Goal: Task Accomplishment & Management: Complete application form

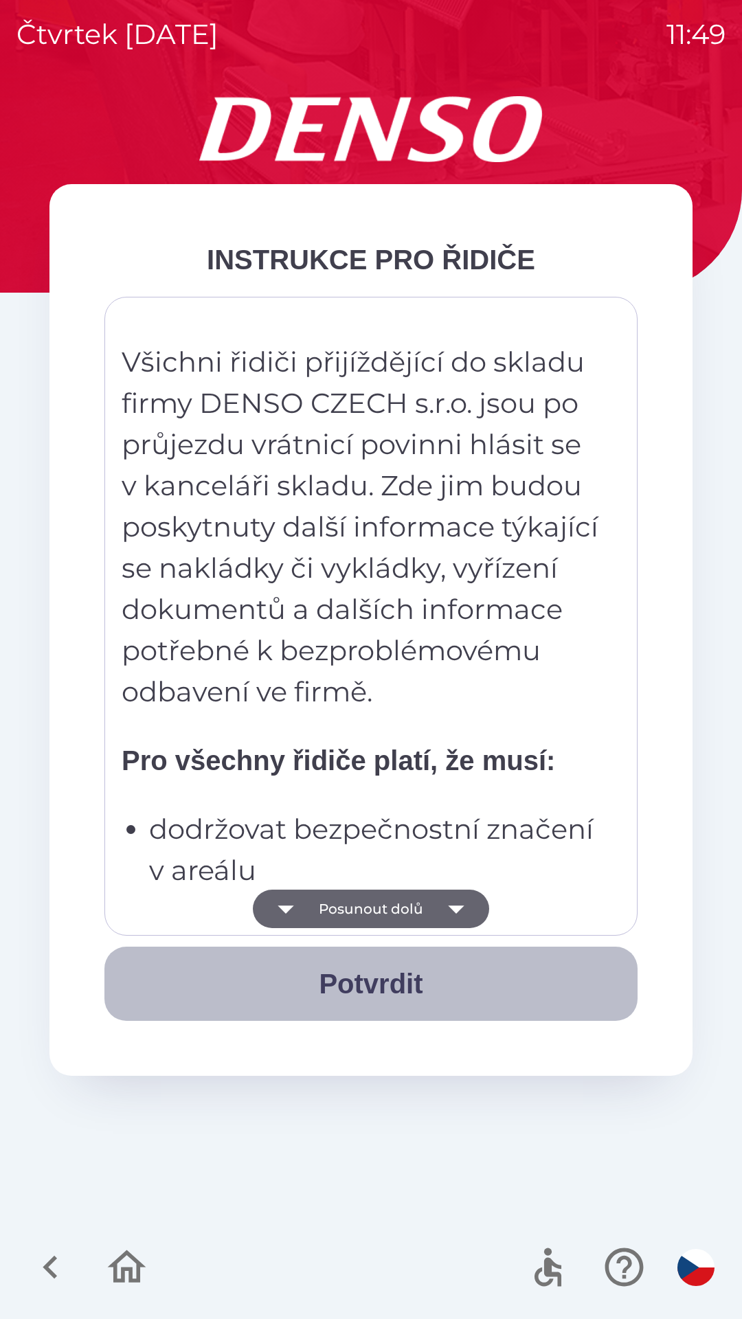
click at [379, 982] on button "Potvrdit" at bounding box center [370, 984] width 533 height 74
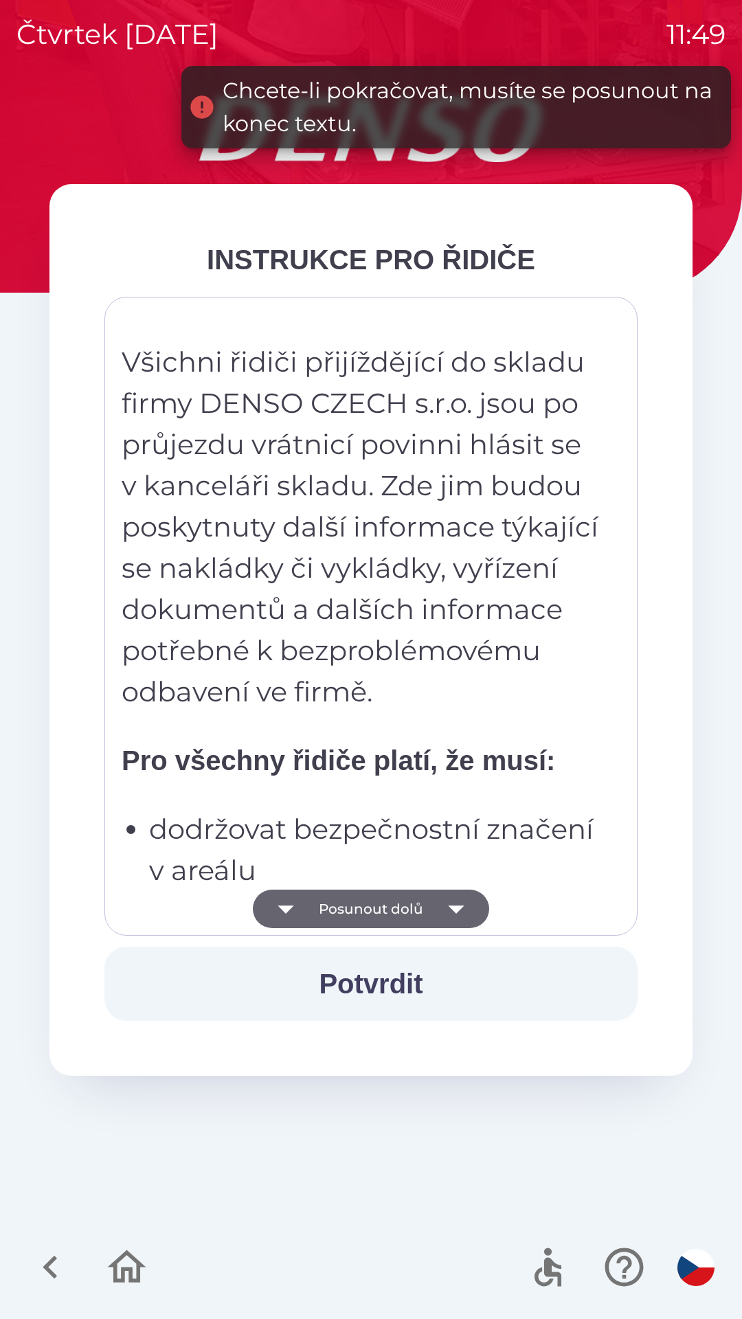
click at [435, 910] on button "Posunout dolů" at bounding box center [371, 909] width 236 height 38
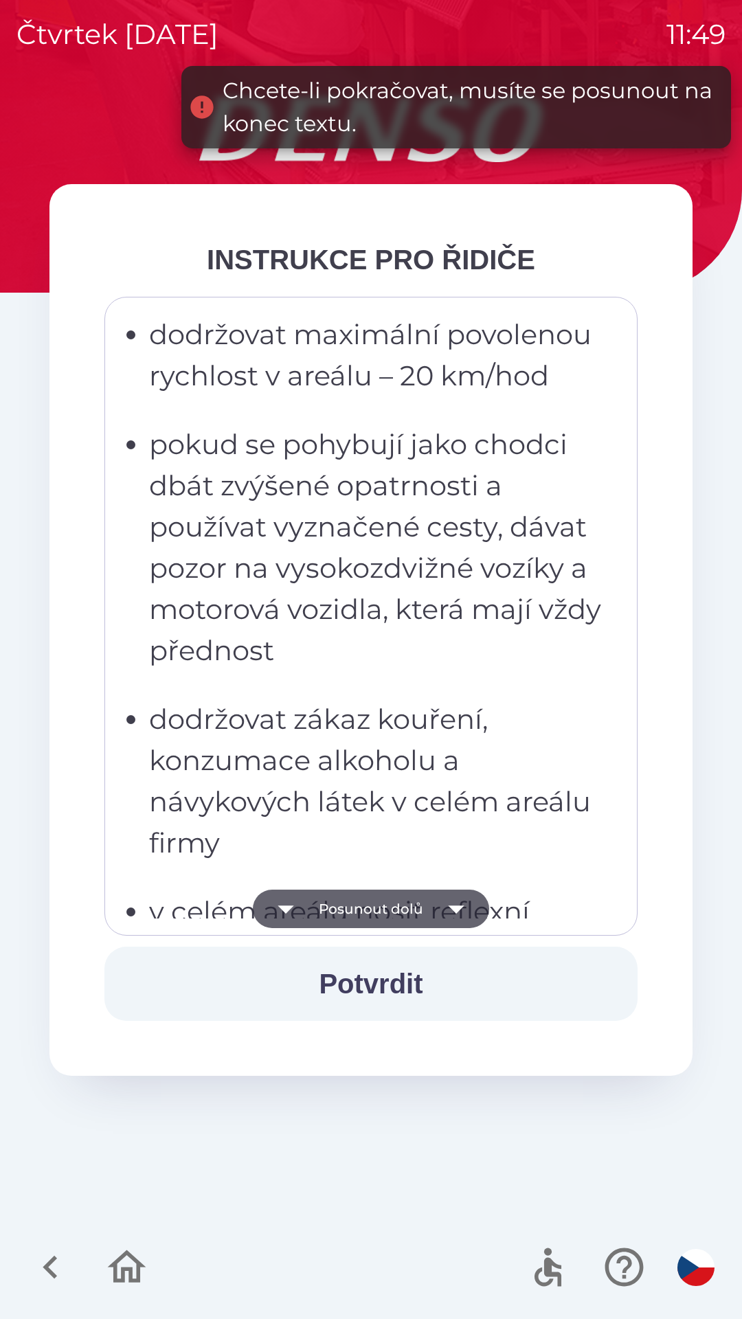
click at [457, 908] on icon "button" at bounding box center [456, 910] width 16 height 8
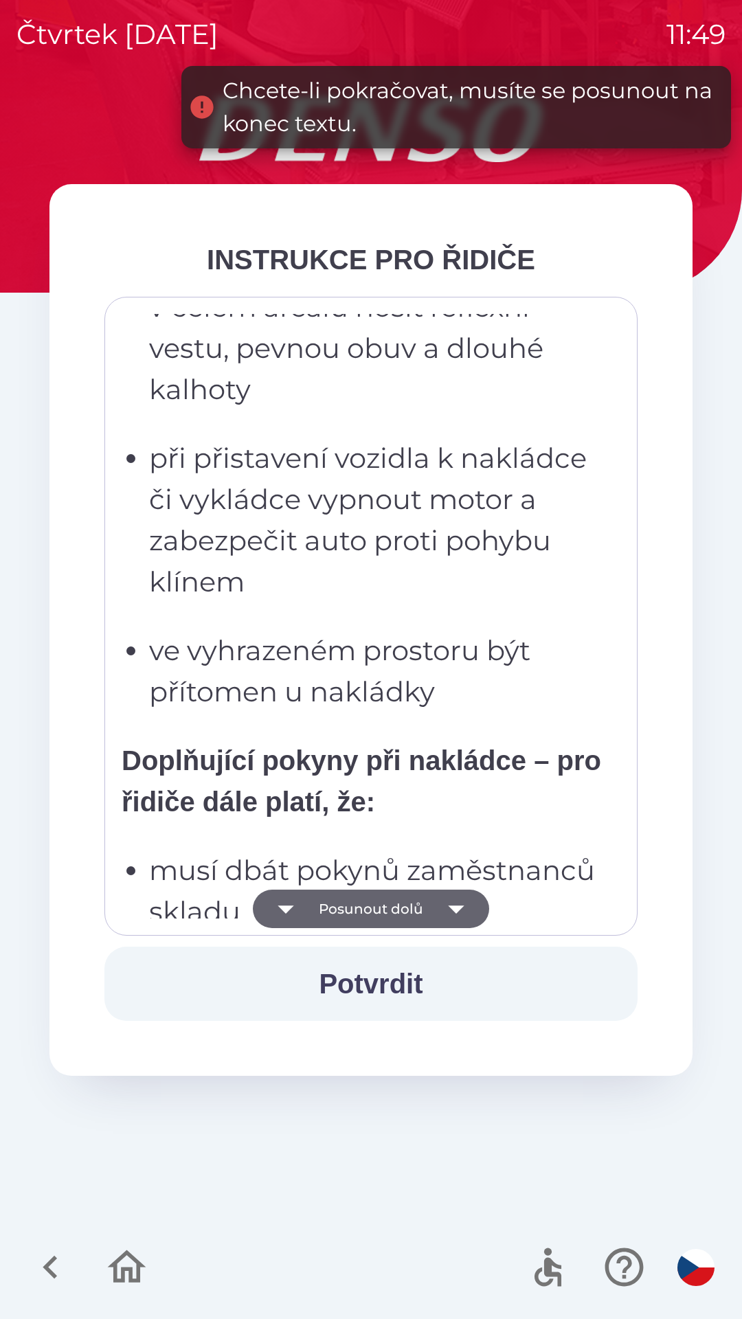
click at [464, 913] on icon "button" at bounding box center [456, 909] width 38 height 38
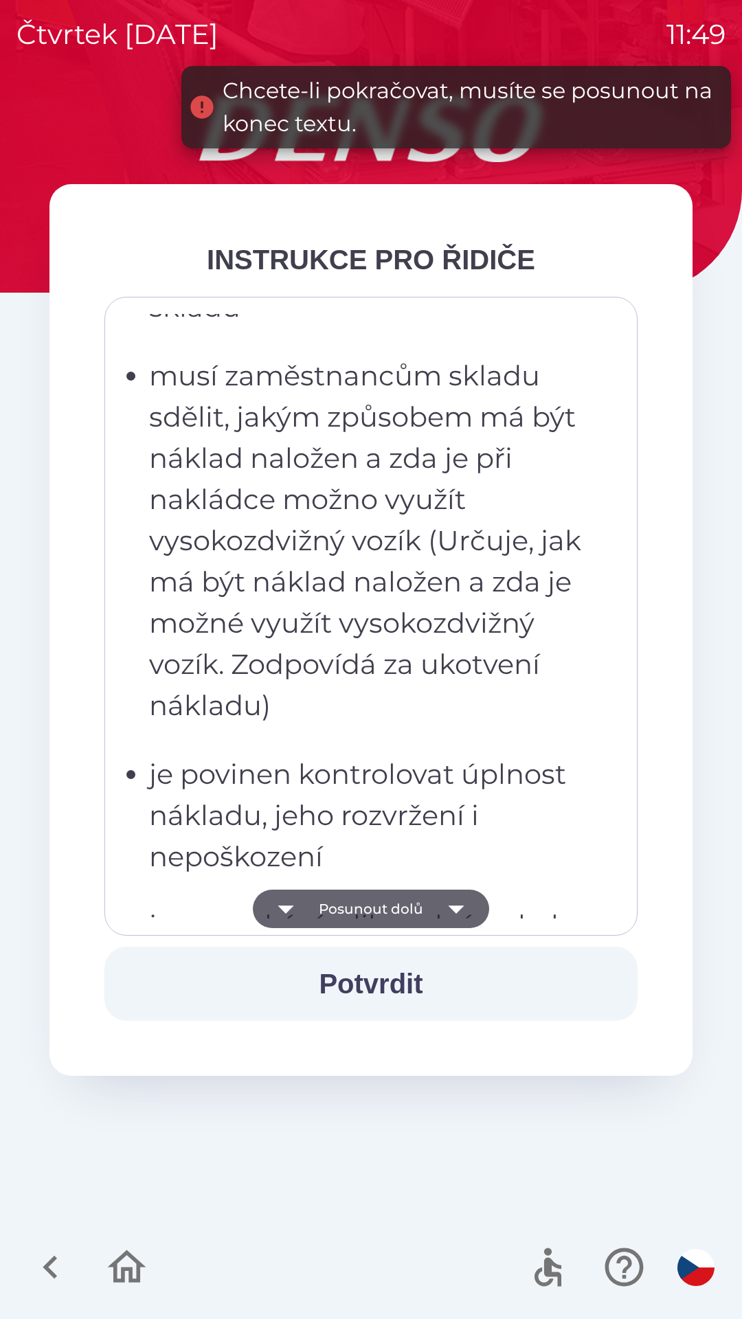
click at [456, 910] on icon "button" at bounding box center [456, 910] width 16 height 8
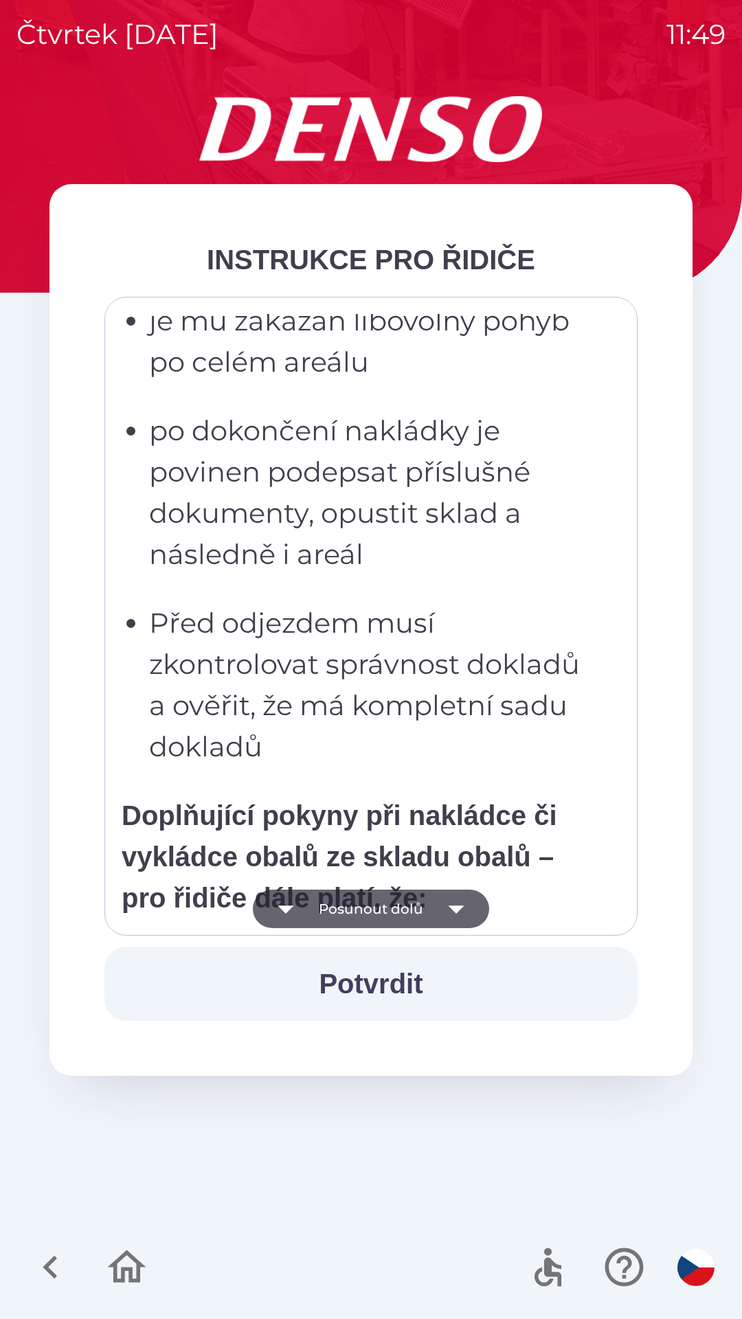
click at [458, 908] on icon "button" at bounding box center [456, 910] width 16 height 8
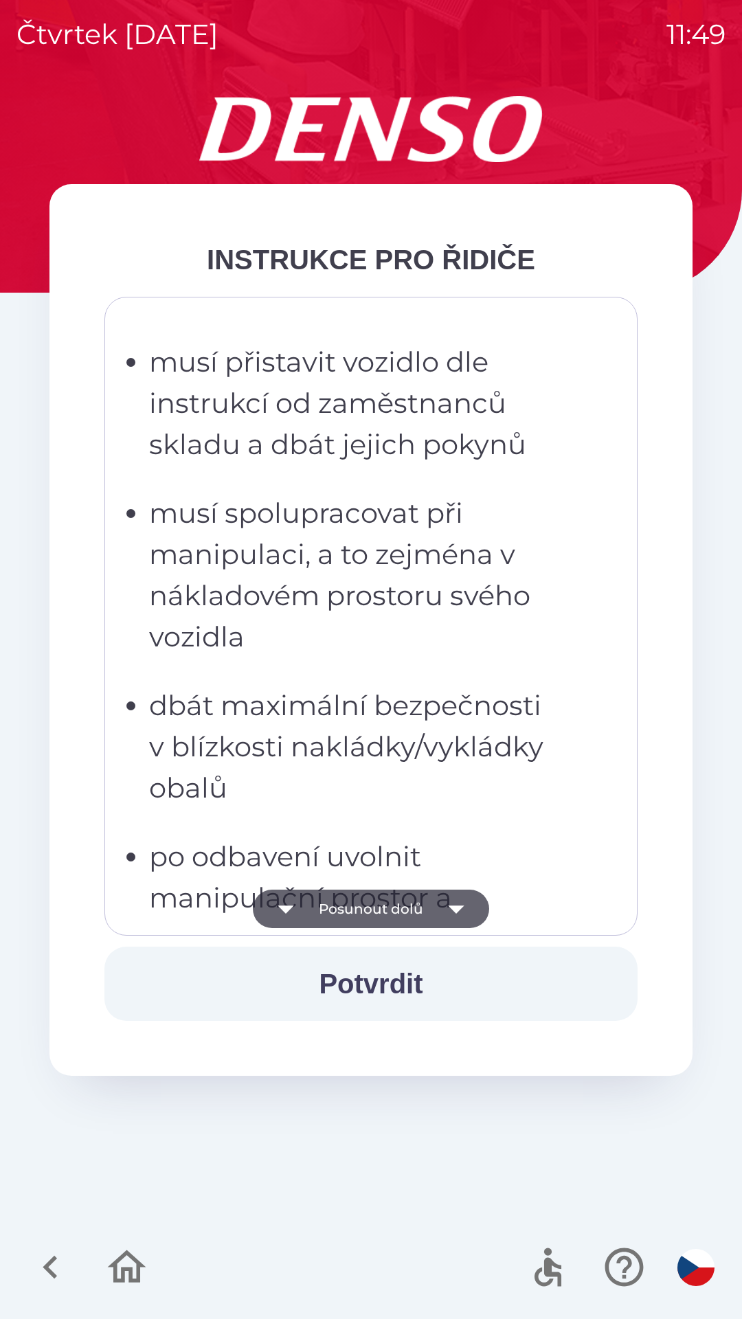
click at [460, 907] on icon "button" at bounding box center [456, 910] width 16 height 8
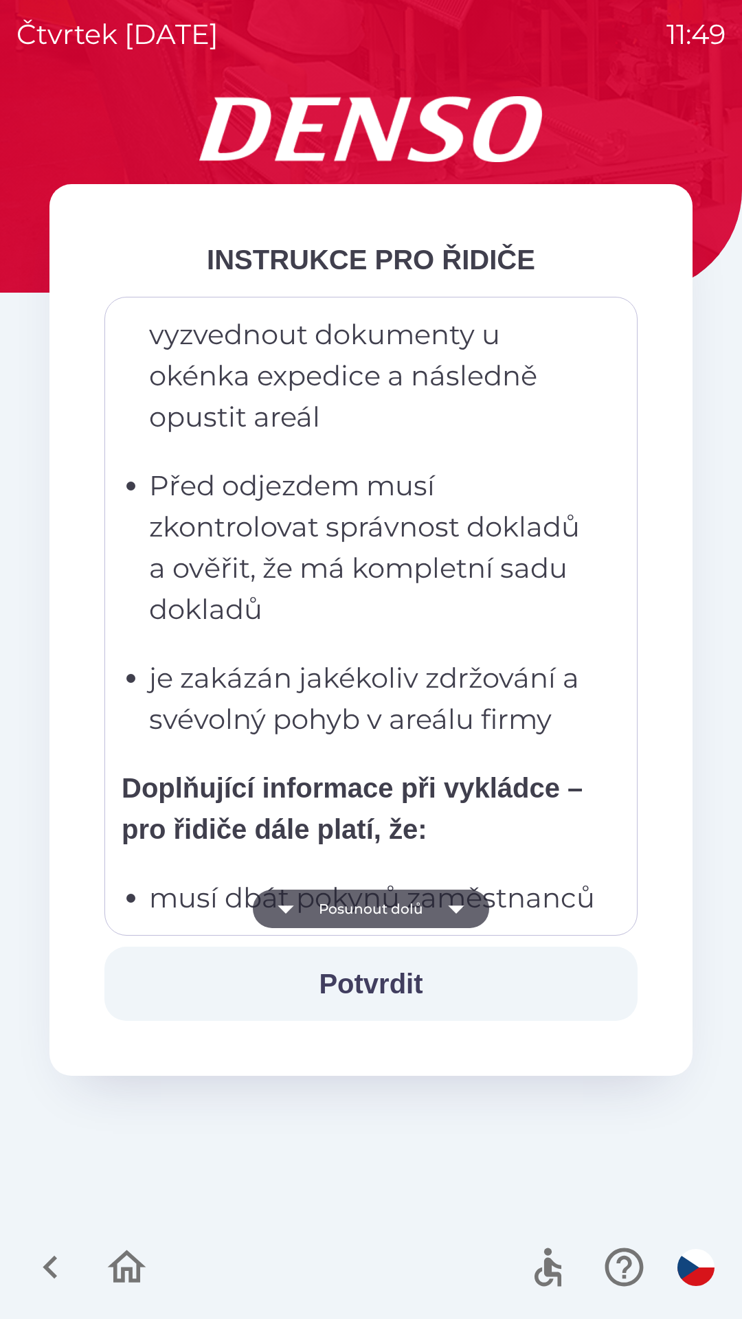
click at [458, 912] on icon "button" at bounding box center [456, 909] width 38 height 38
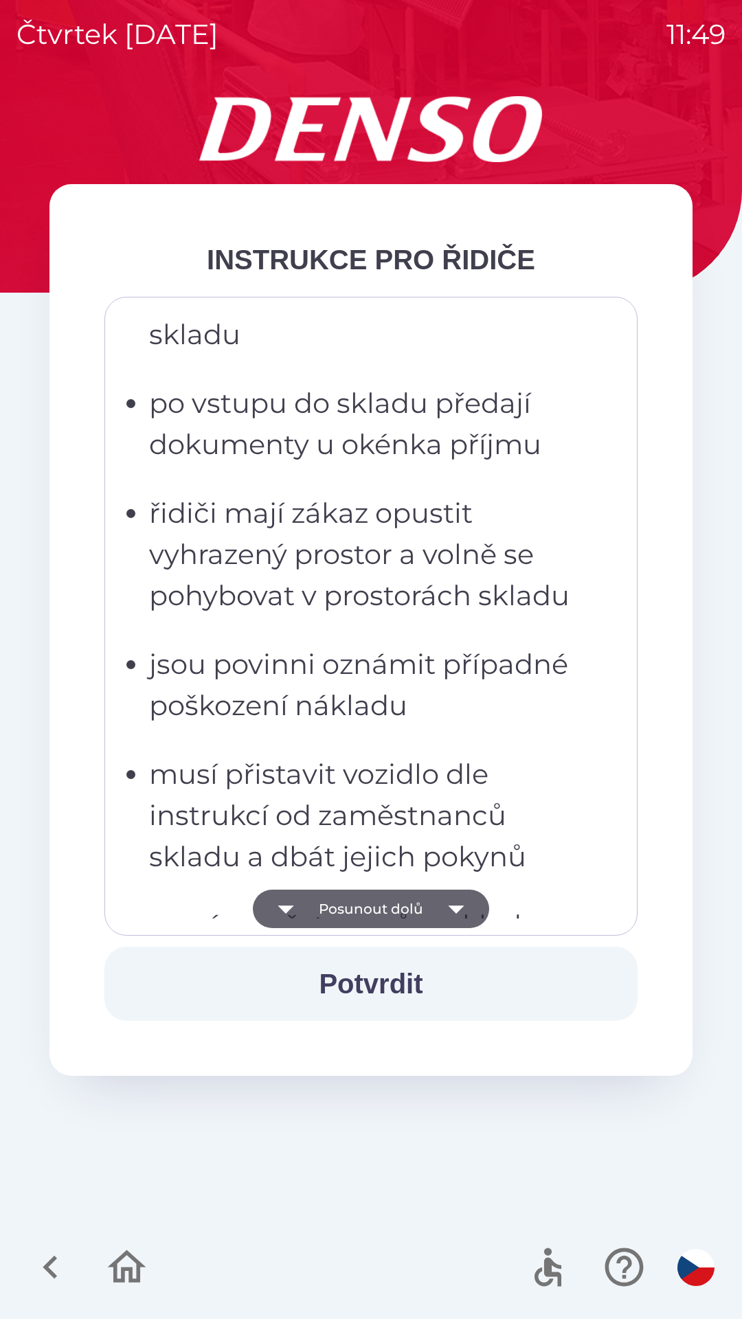
click at [458, 908] on icon "button" at bounding box center [456, 910] width 16 height 8
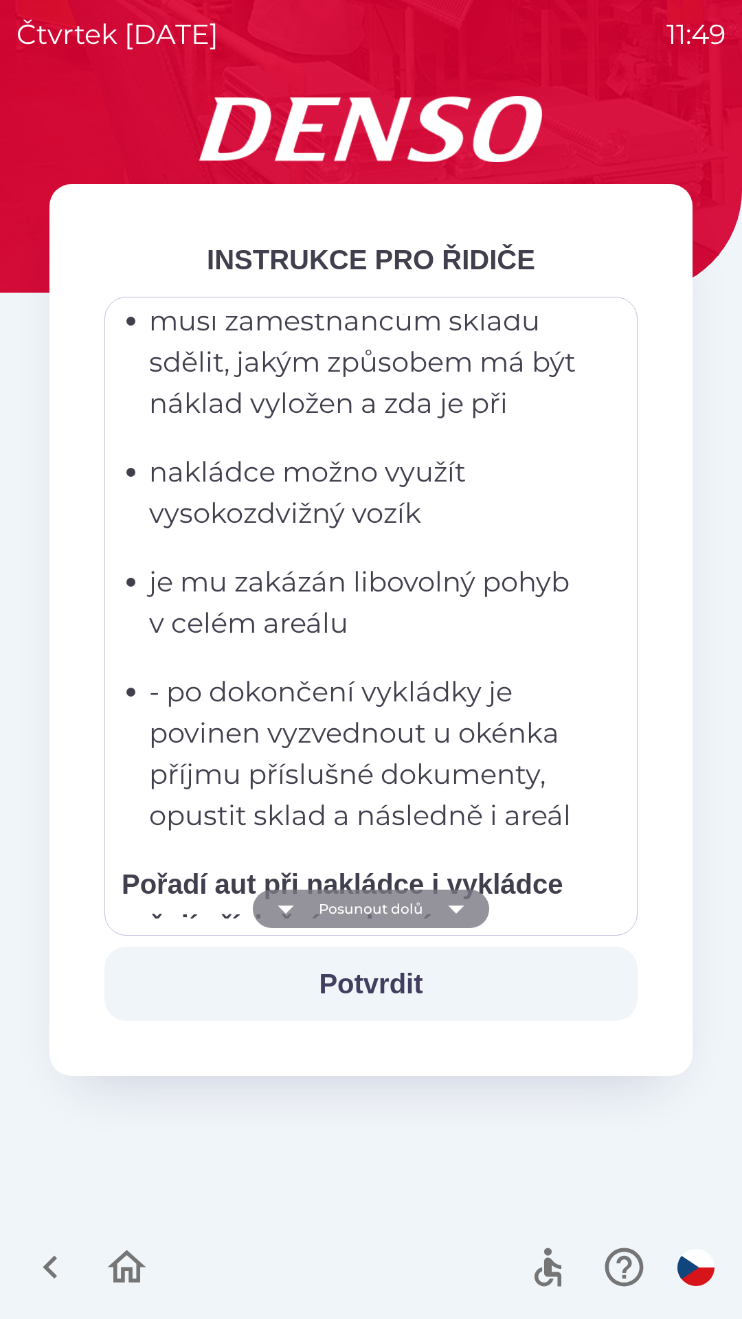
click at [451, 913] on icon "button" at bounding box center [456, 909] width 38 height 38
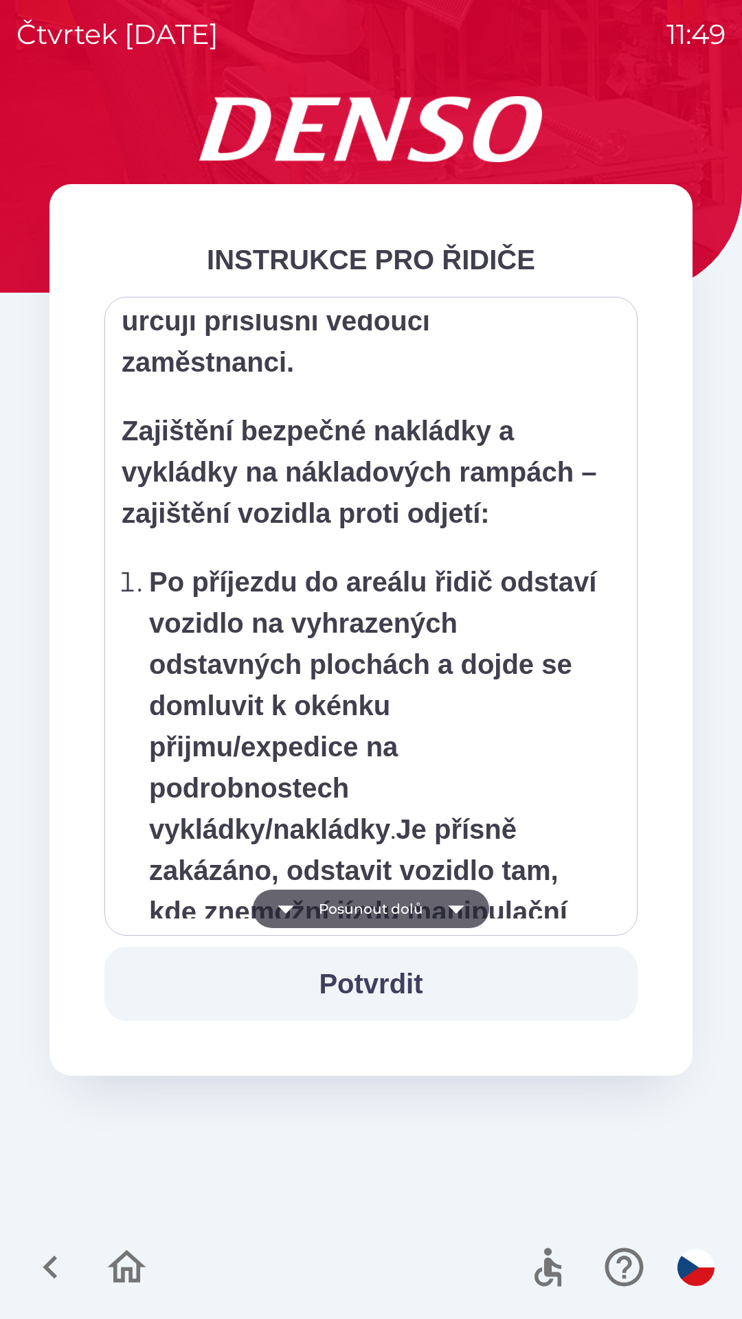
click at [454, 919] on icon "button" at bounding box center [456, 909] width 38 height 38
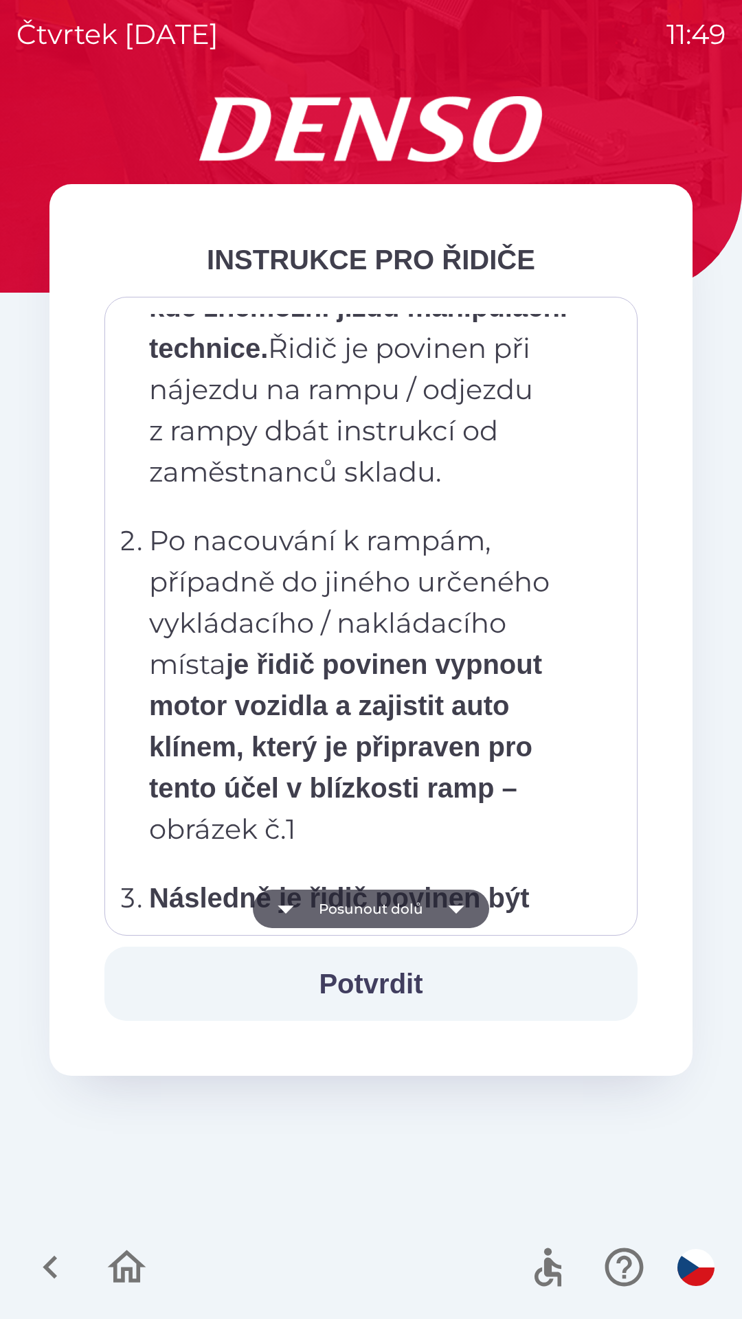
click at [453, 906] on icon "button" at bounding box center [456, 909] width 38 height 38
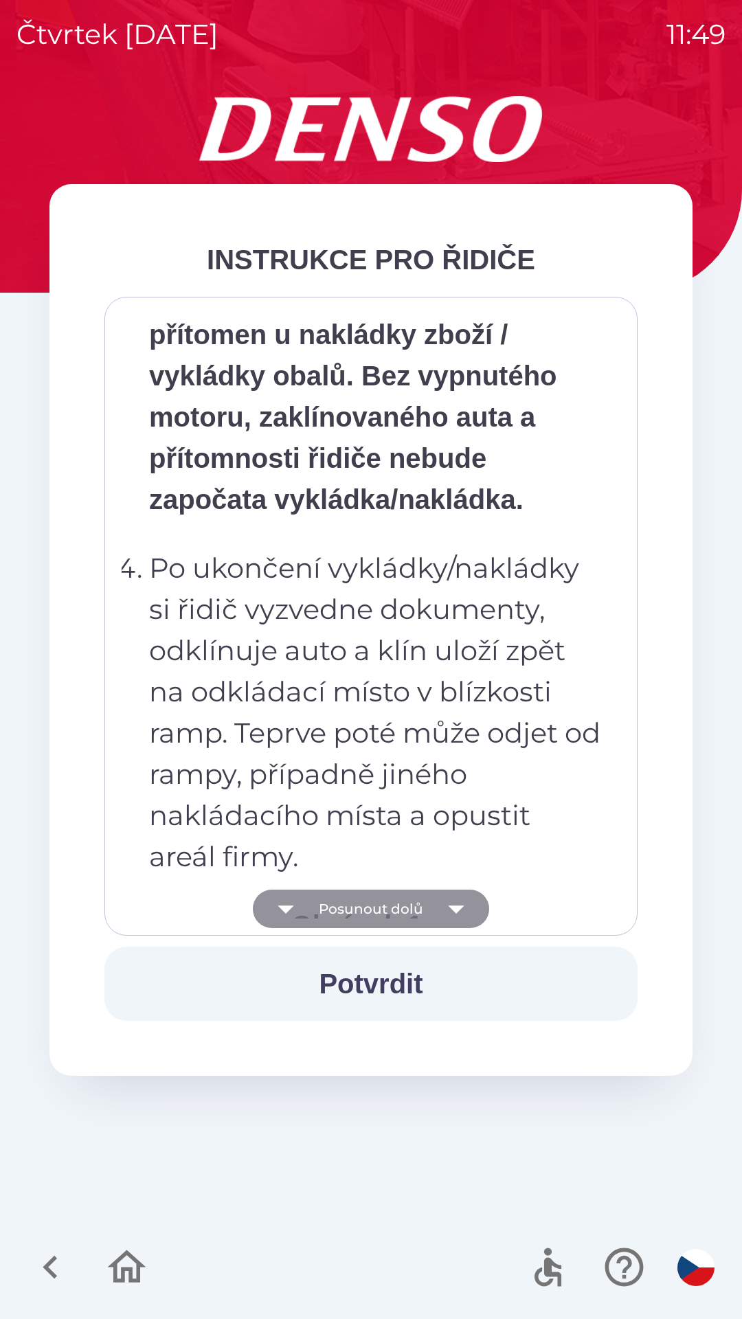
click at [454, 913] on icon "button" at bounding box center [456, 909] width 38 height 38
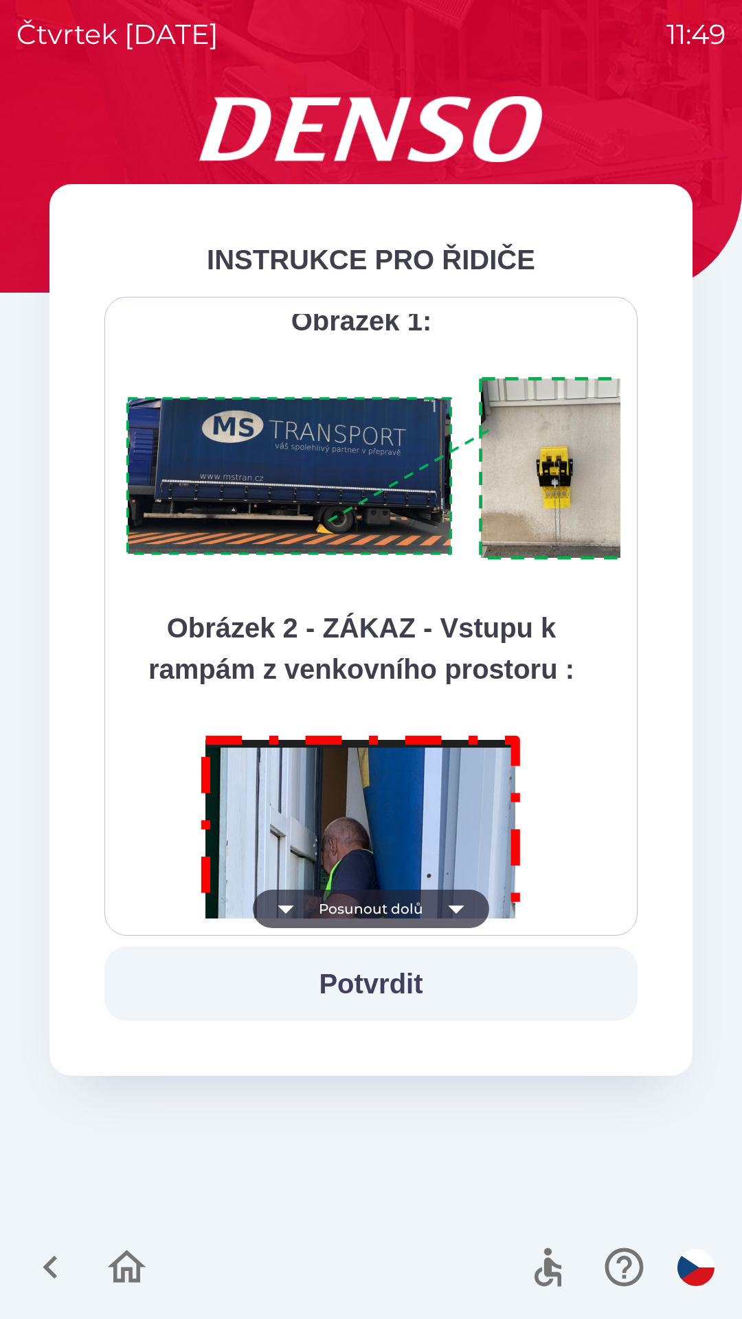
click at [454, 910] on icon "button" at bounding box center [456, 910] width 16 height 8
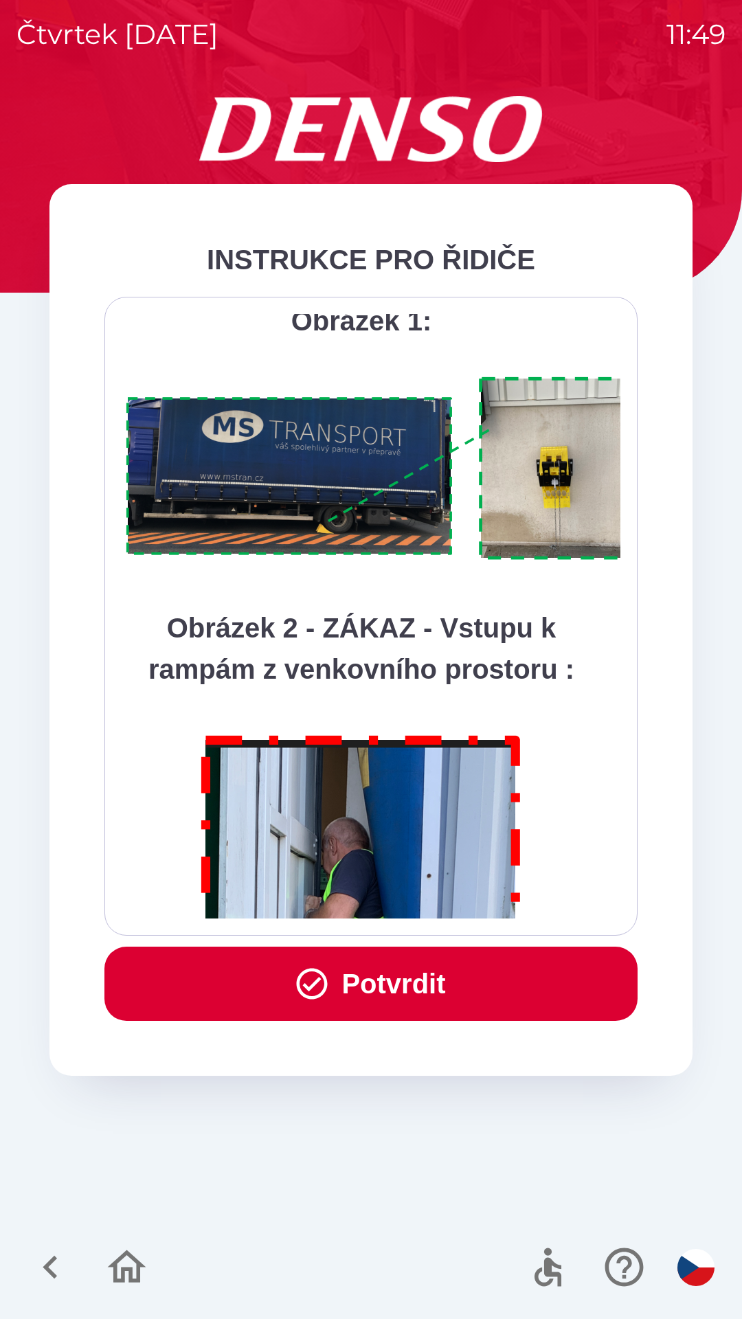
scroll to position [7721, 0]
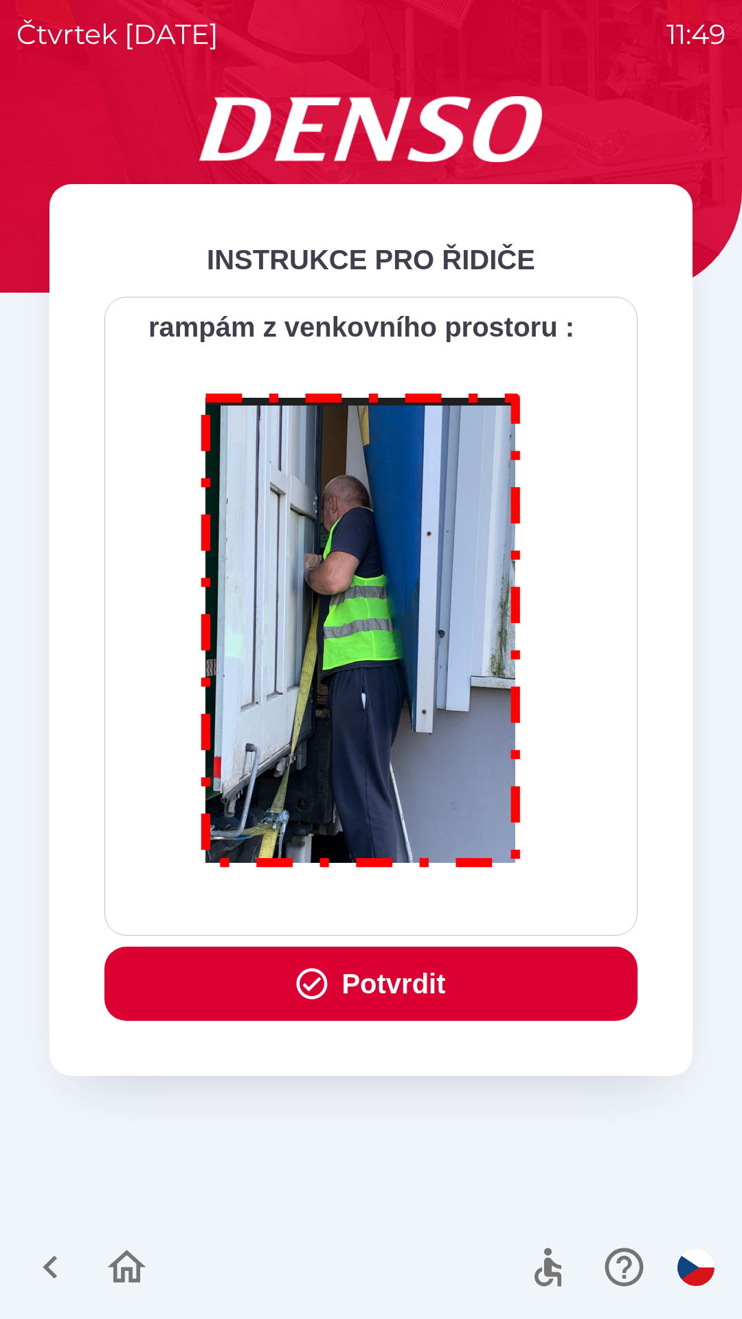
click at [398, 987] on button "Potvrdit" at bounding box center [370, 984] width 533 height 74
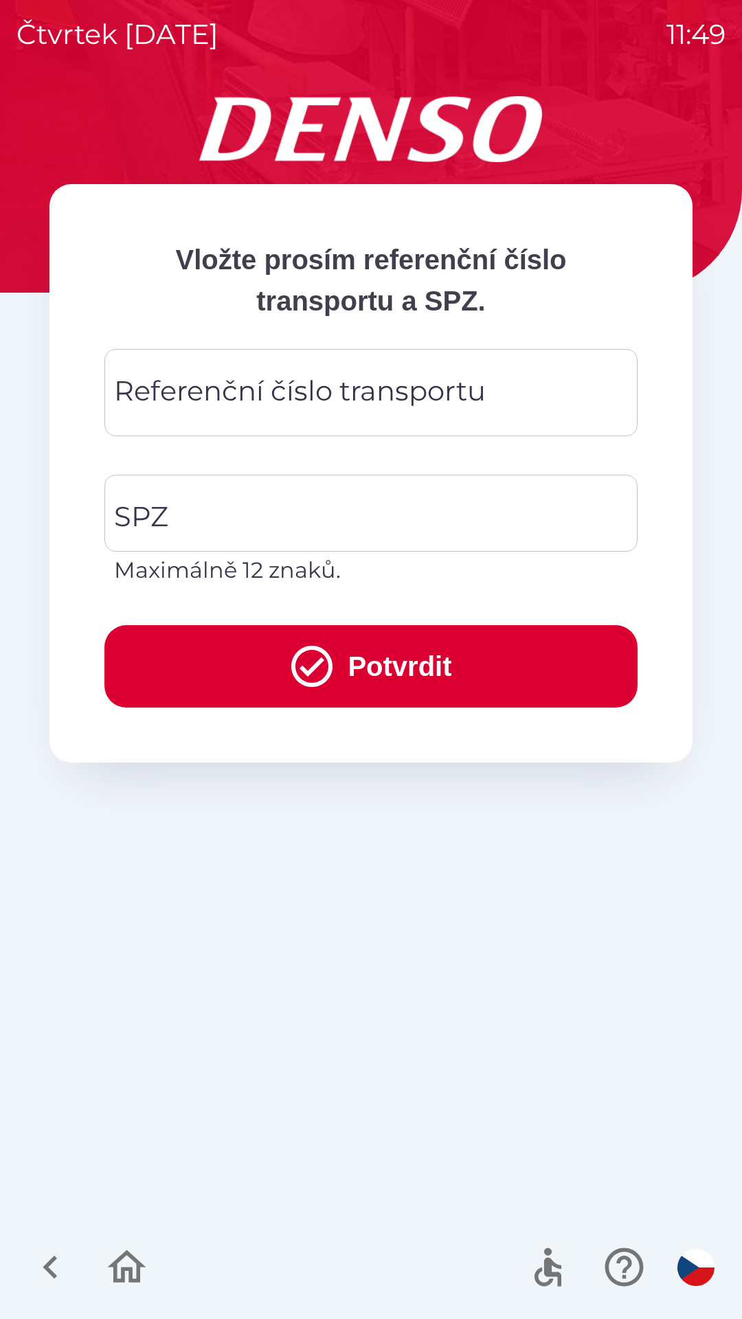
click at [236, 391] on div "Referenční číslo transportu Referenční číslo transportu" at bounding box center [370, 392] width 533 height 87
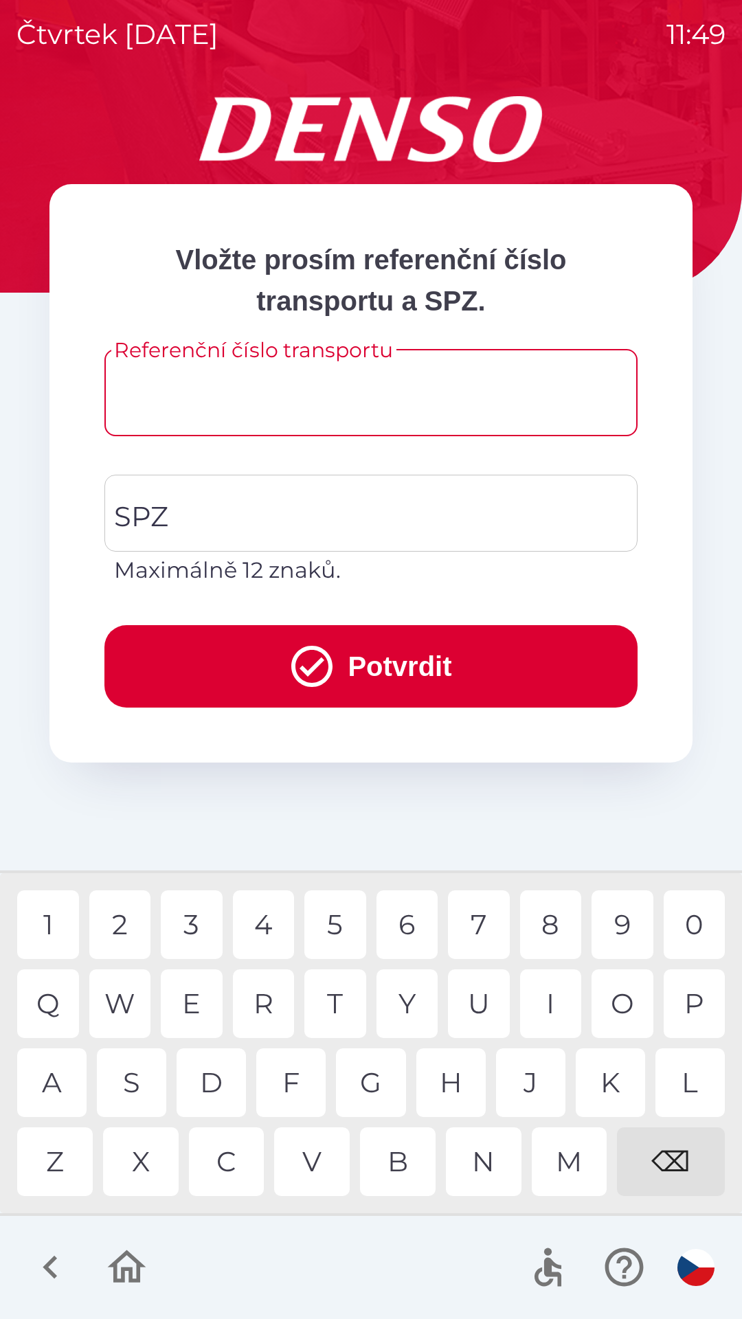
click at [60, 1263] on icon "button" at bounding box center [50, 1267] width 46 height 46
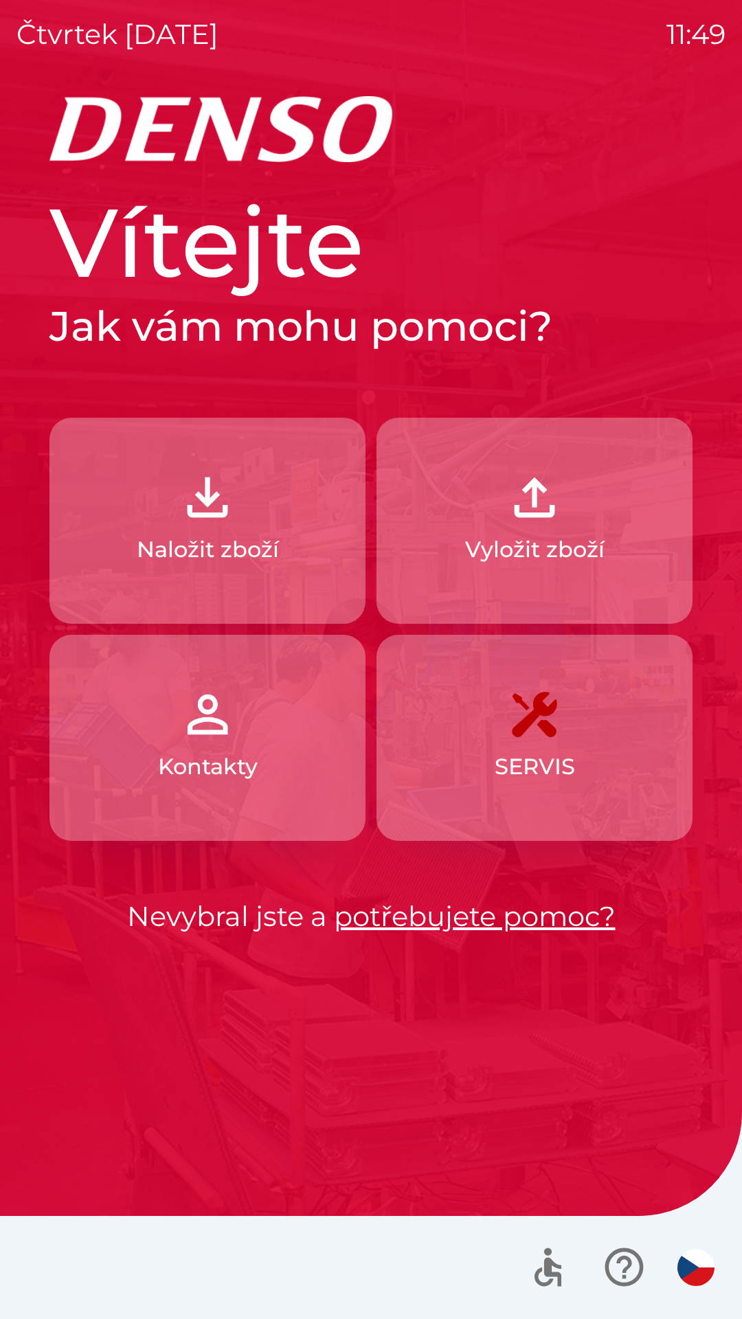
click at [236, 540] on p "Naložit zboží" at bounding box center [208, 549] width 142 height 33
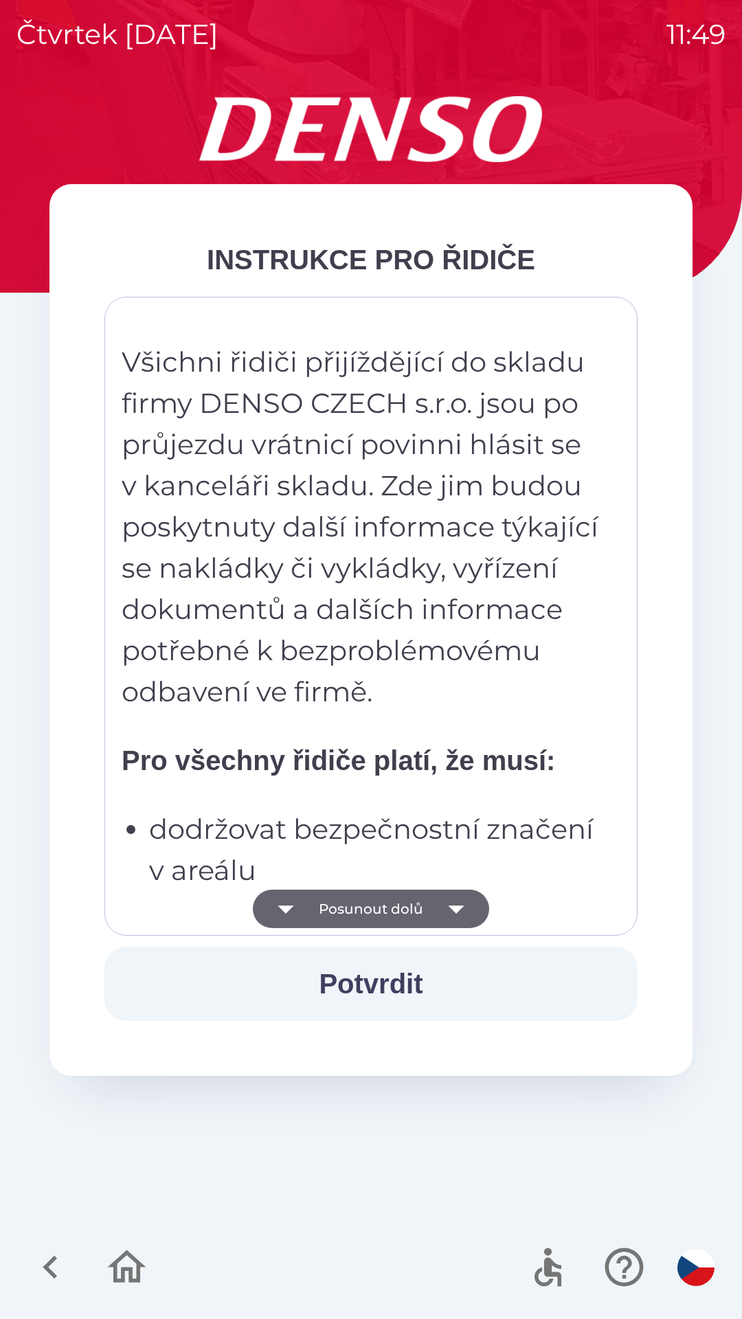
click at [429, 913] on button "Posunout dolů" at bounding box center [371, 909] width 236 height 38
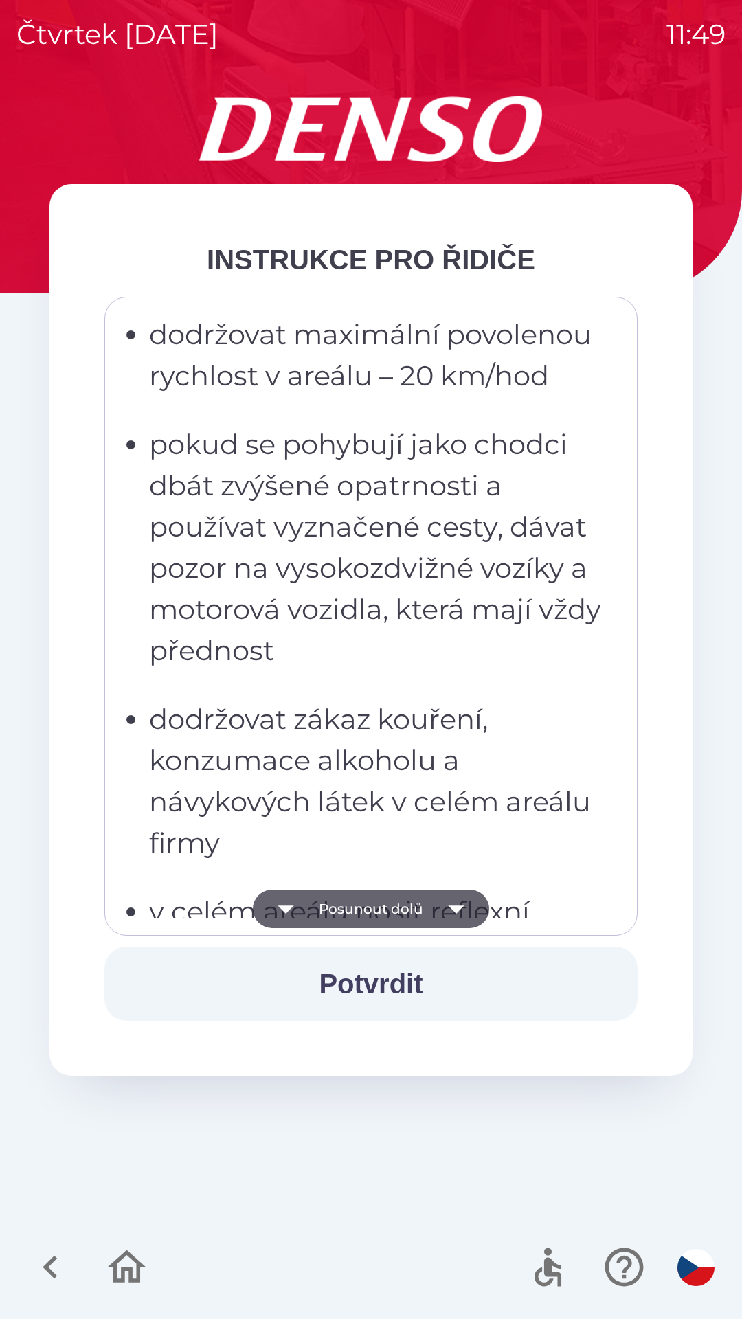
click at [453, 910] on icon "button" at bounding box center [456, 910] width 16 height 8
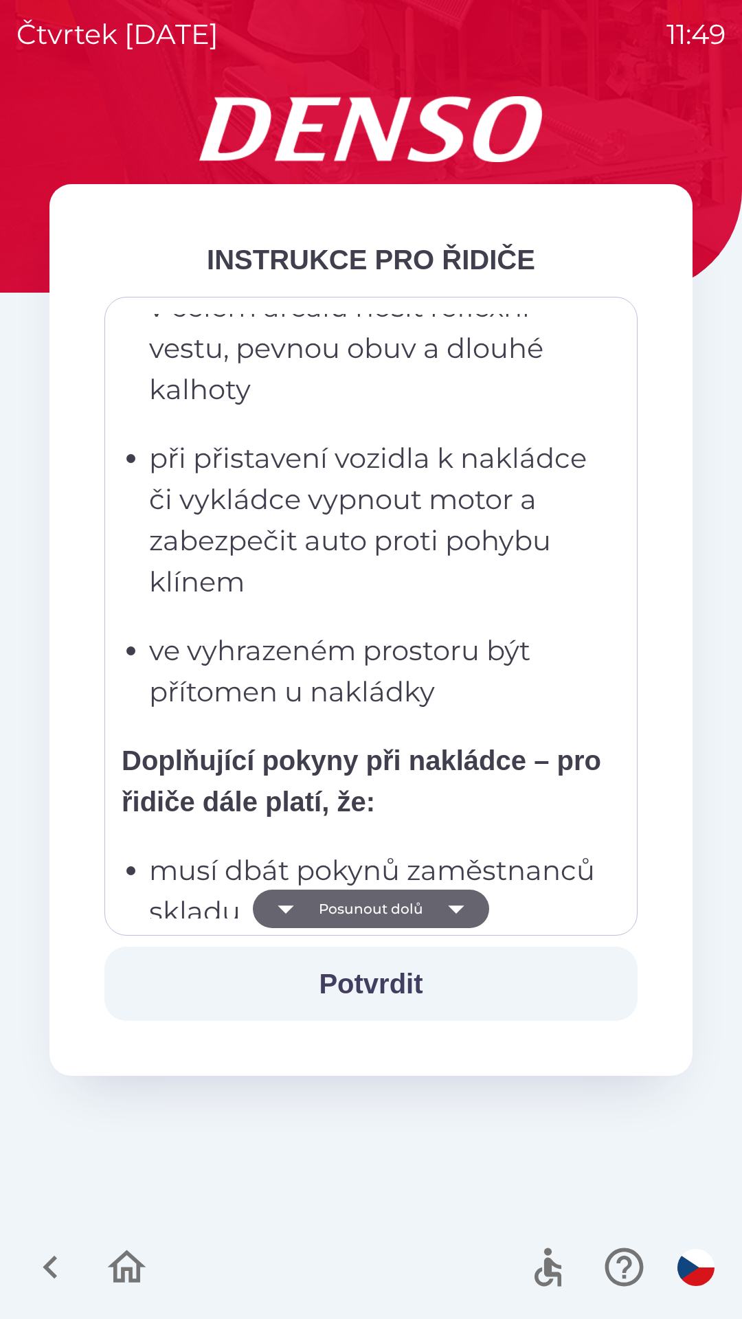
click at [448, 903] on icon "button" at bounding box center [456, 909] width 38 height 38
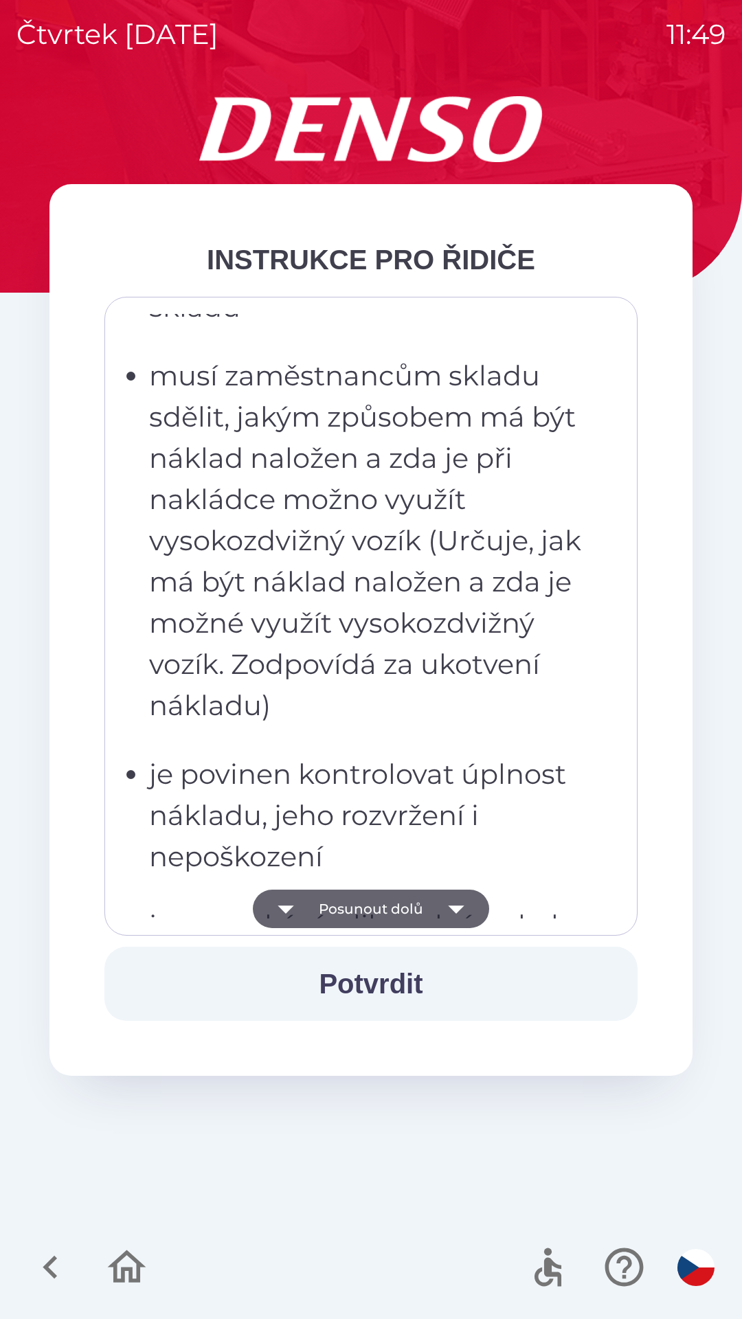
click at [448, 903] on icon "button" at bounding box center [456, 909] width 38 height 38
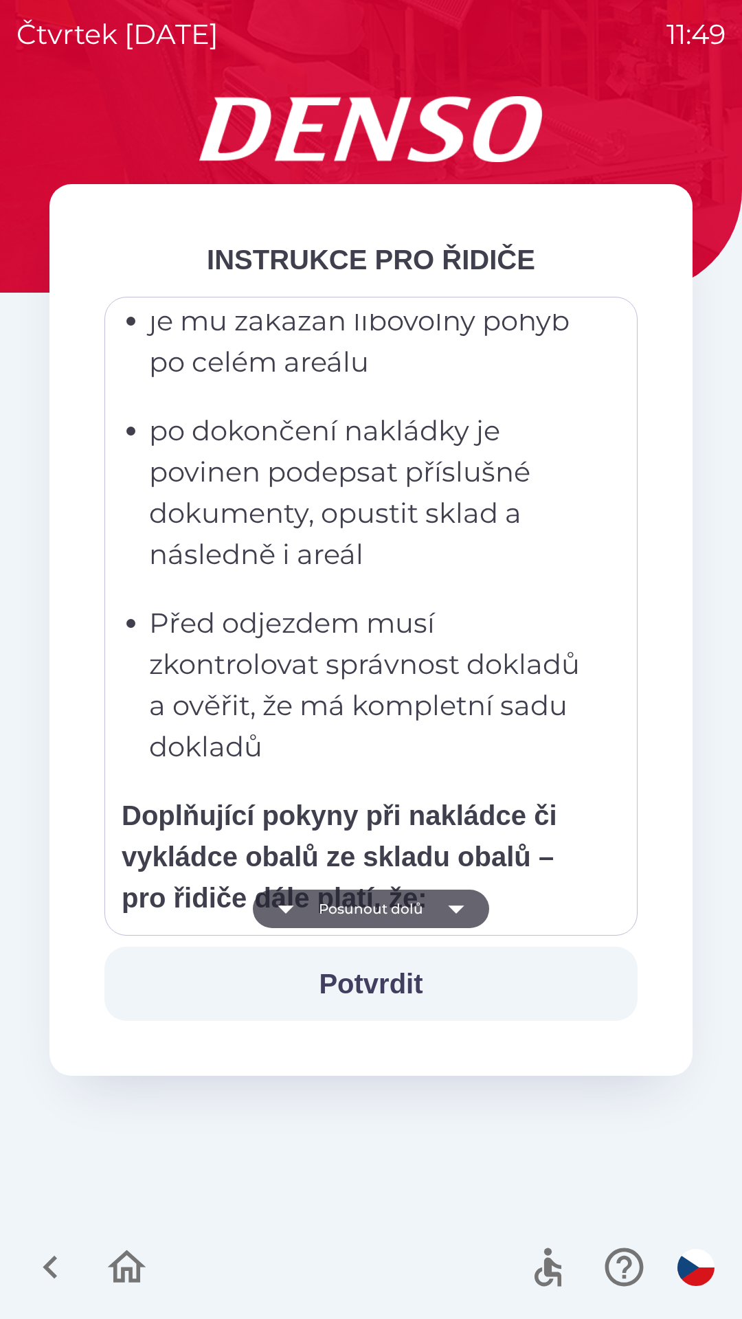
click at [449, 909] on icon "button" at bounding box center [456, 909] width 38 height 38
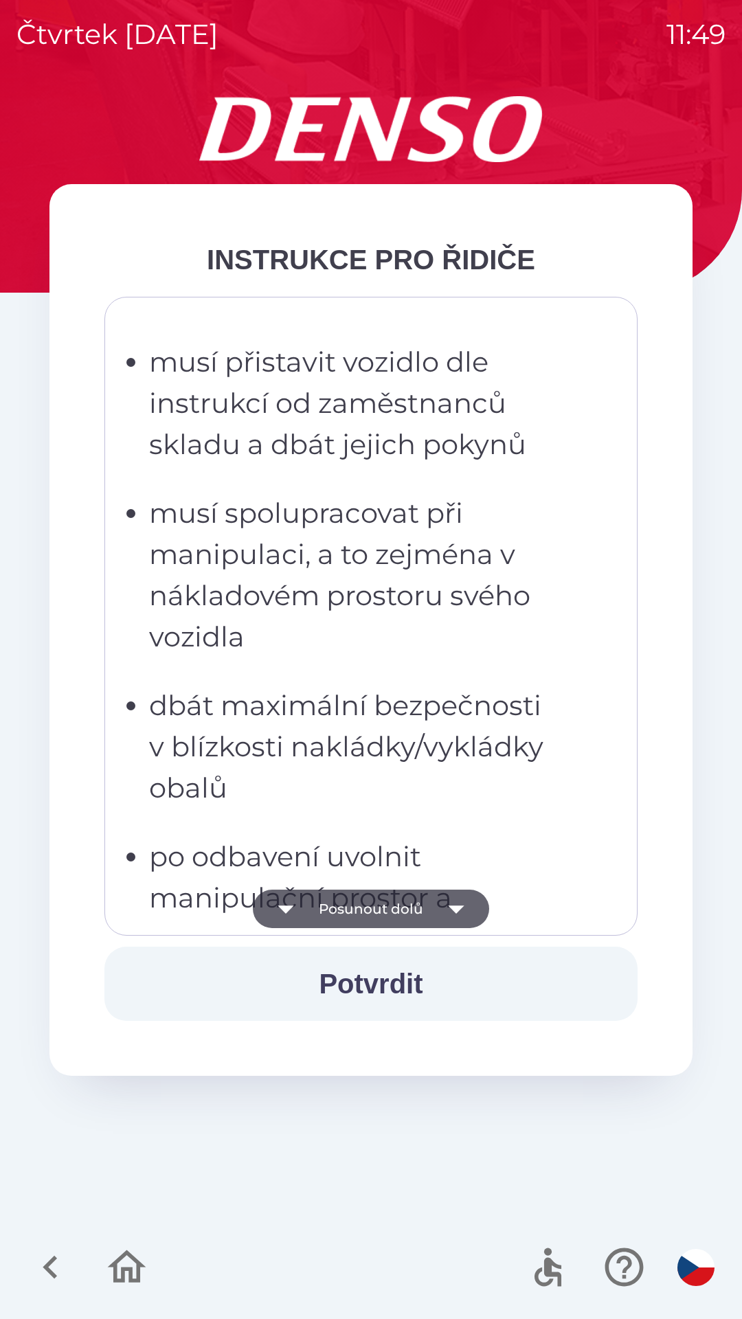
click at [456, 910] on icon "button" at bounding box center [456, 910] width 16 height 8
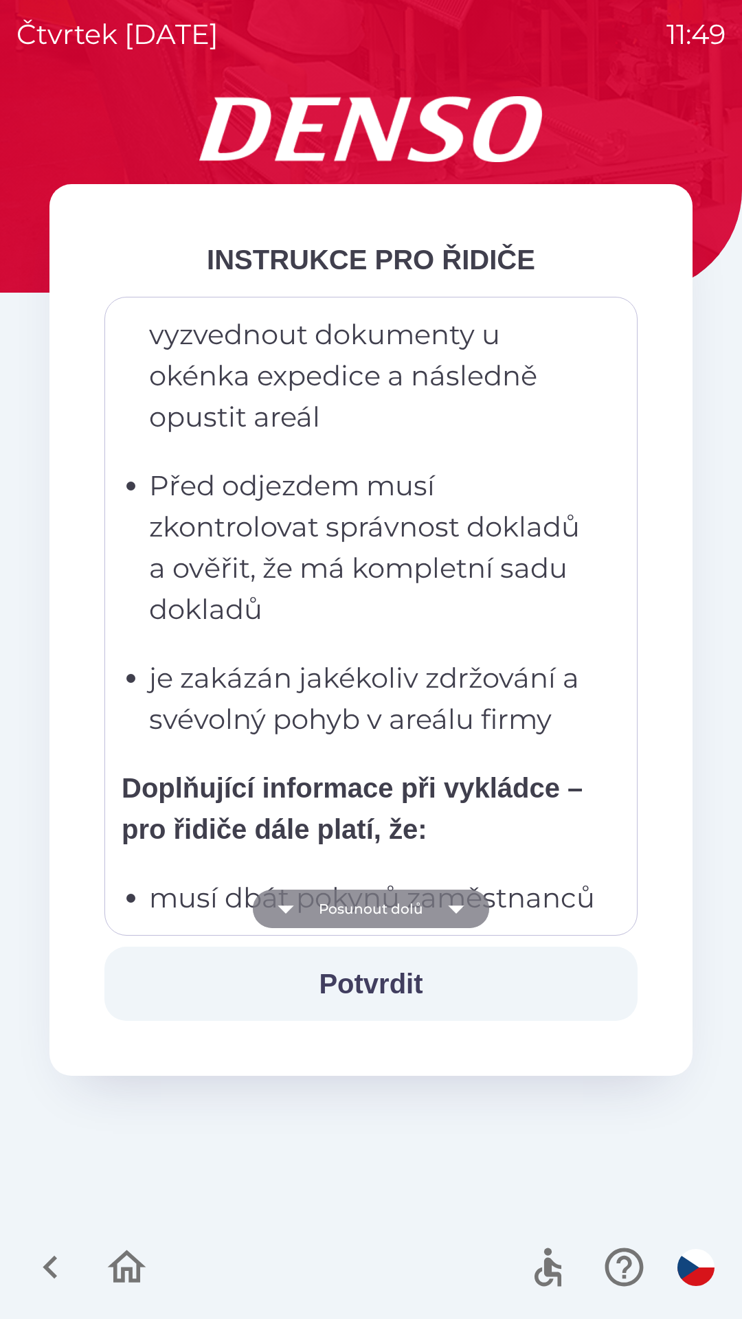
click at [451, 910] on icon "button" at bounding box center [456, 909] width 38 height 38
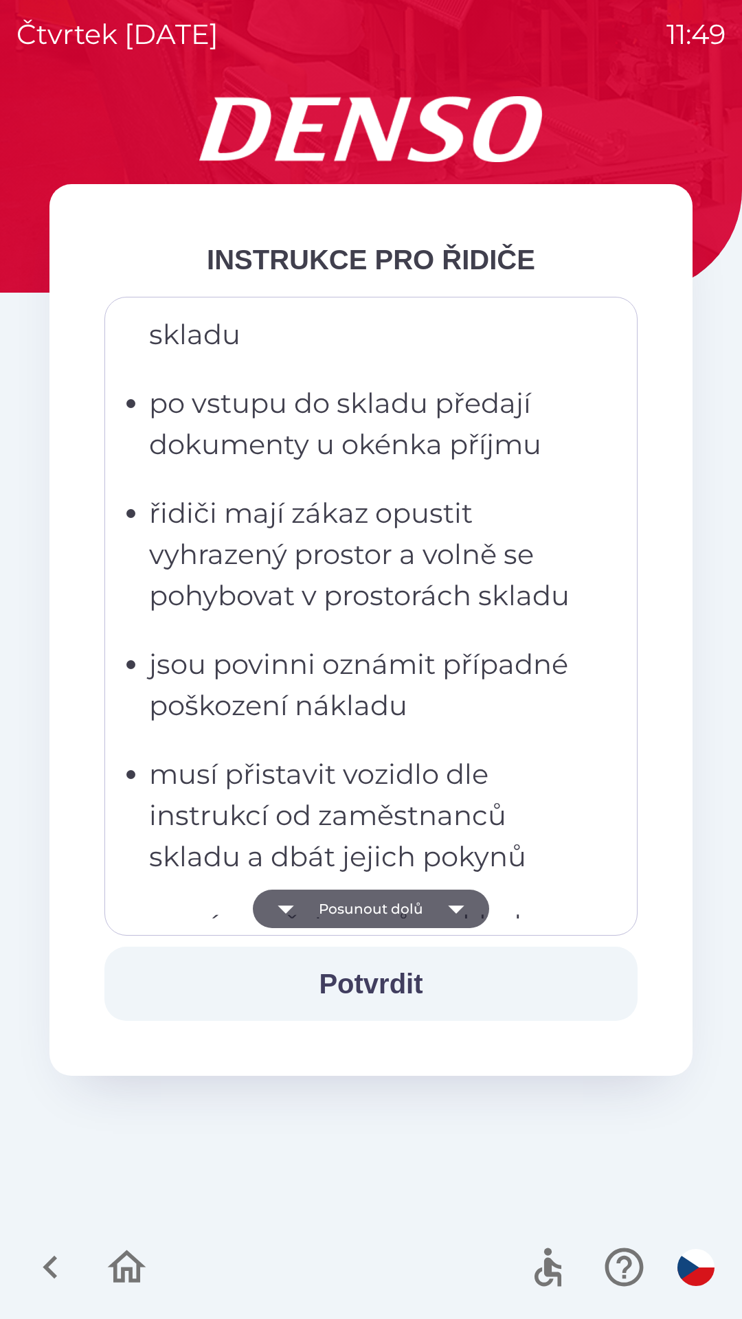
click at [450, 911] on icon "button" at bounding box center [456, 909] width 38 height 38
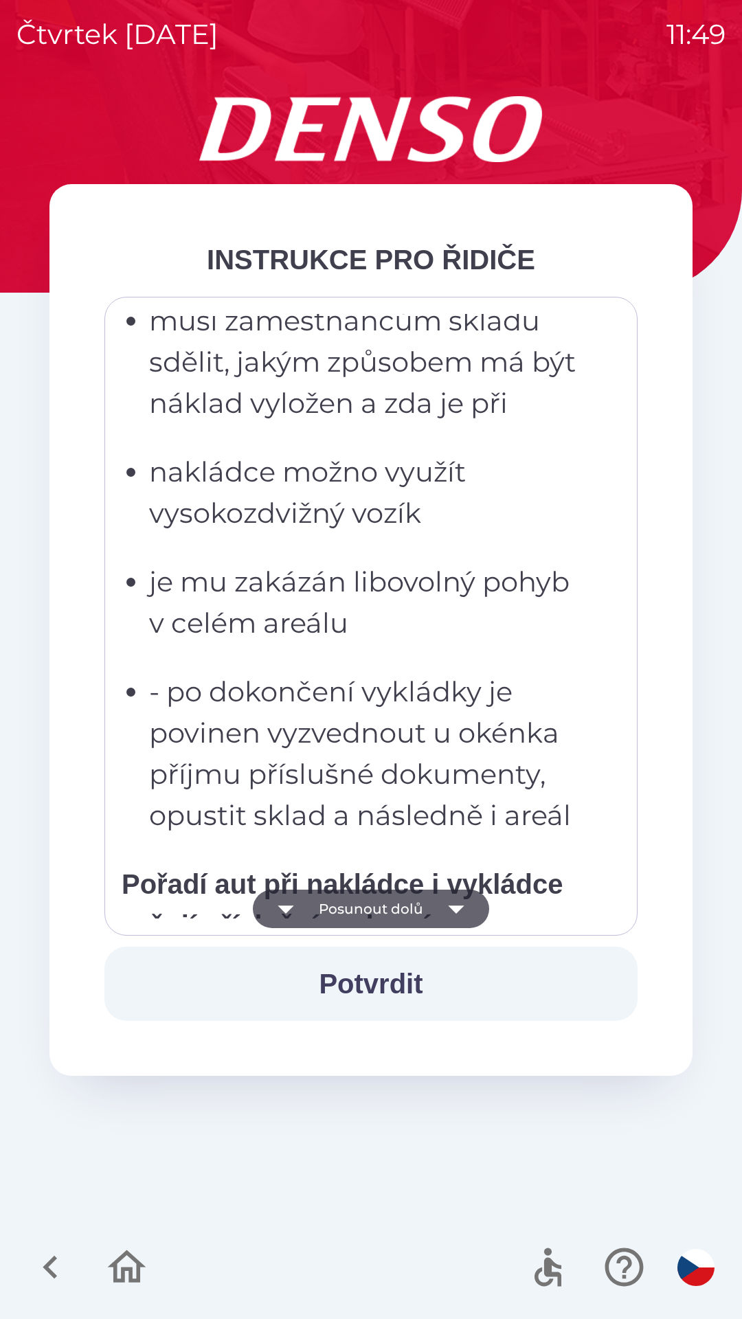
click at [448, 912] on icon "button" at bounding box center [456, 909] width 38 height 38
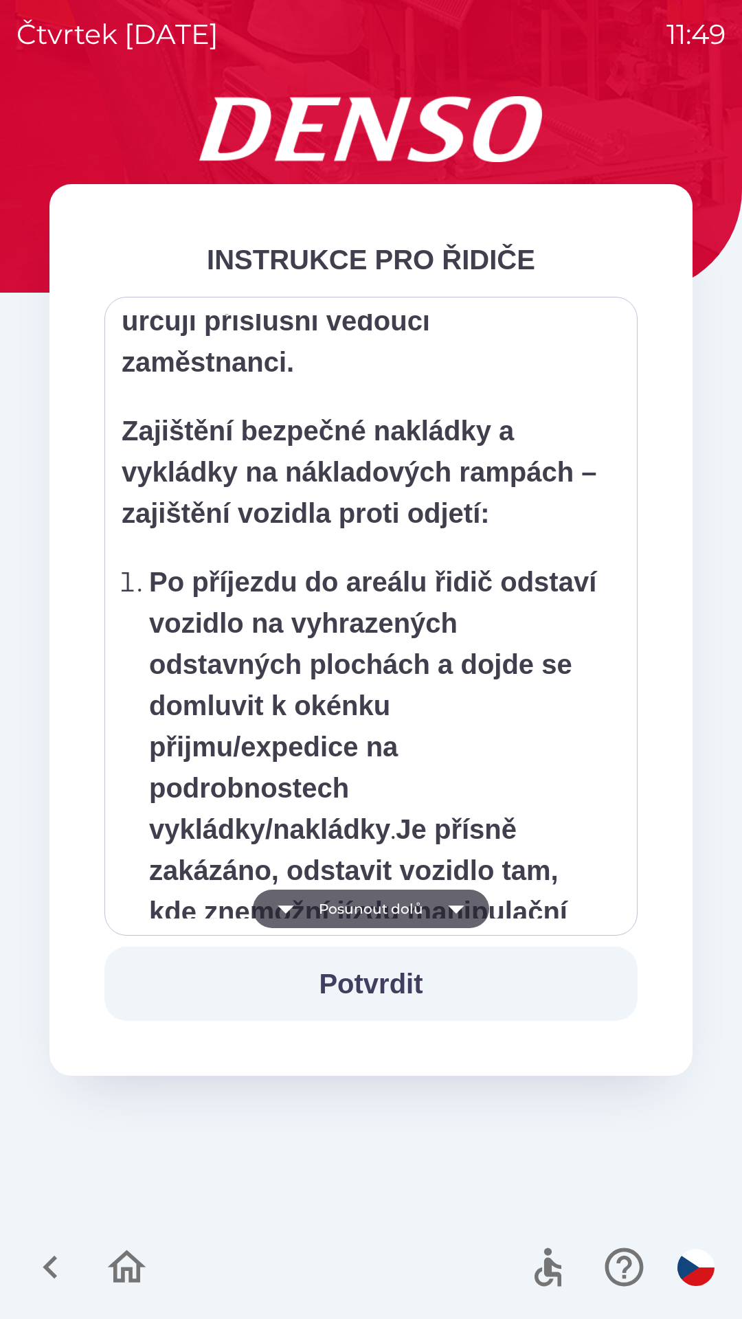
click at [445, 908] on icon "button" at bounding box center [456, 909] width 38 height 38
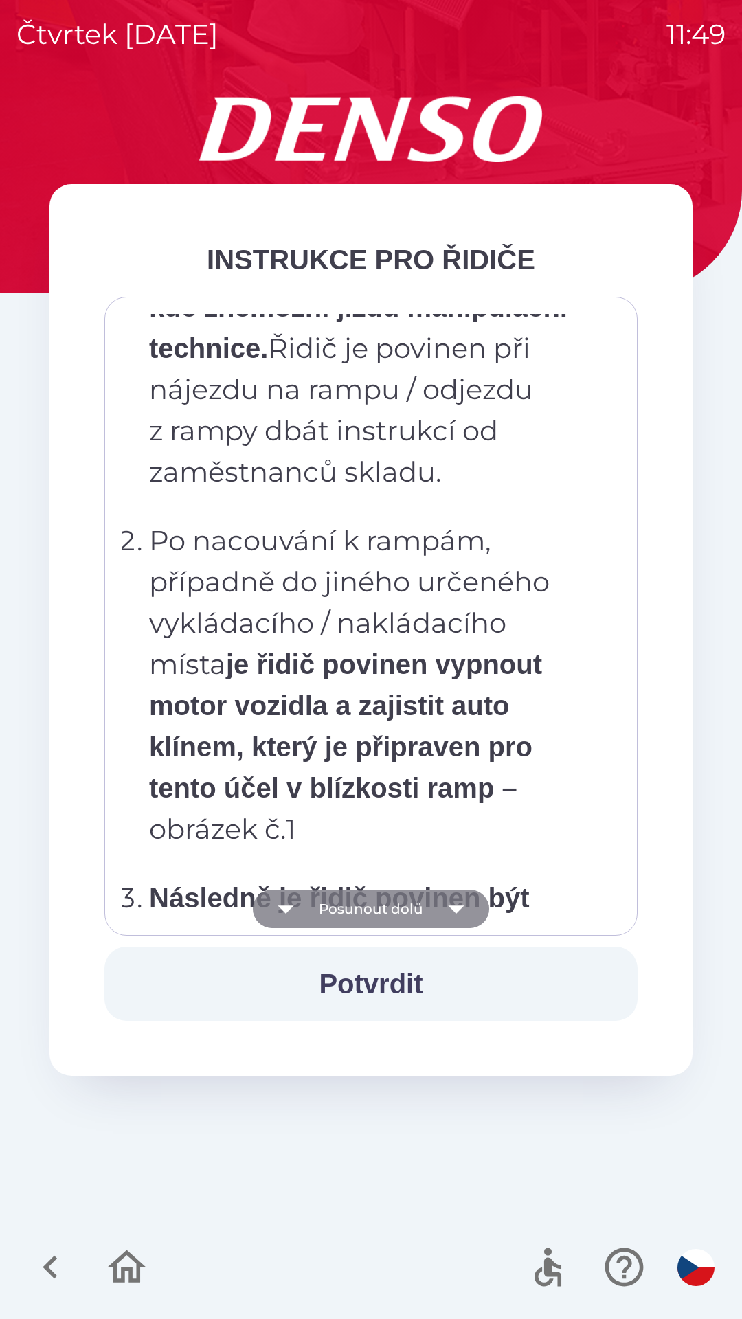
click at [456, 906] on icon "button" at bounding box center [456, 910] width 16 height 8
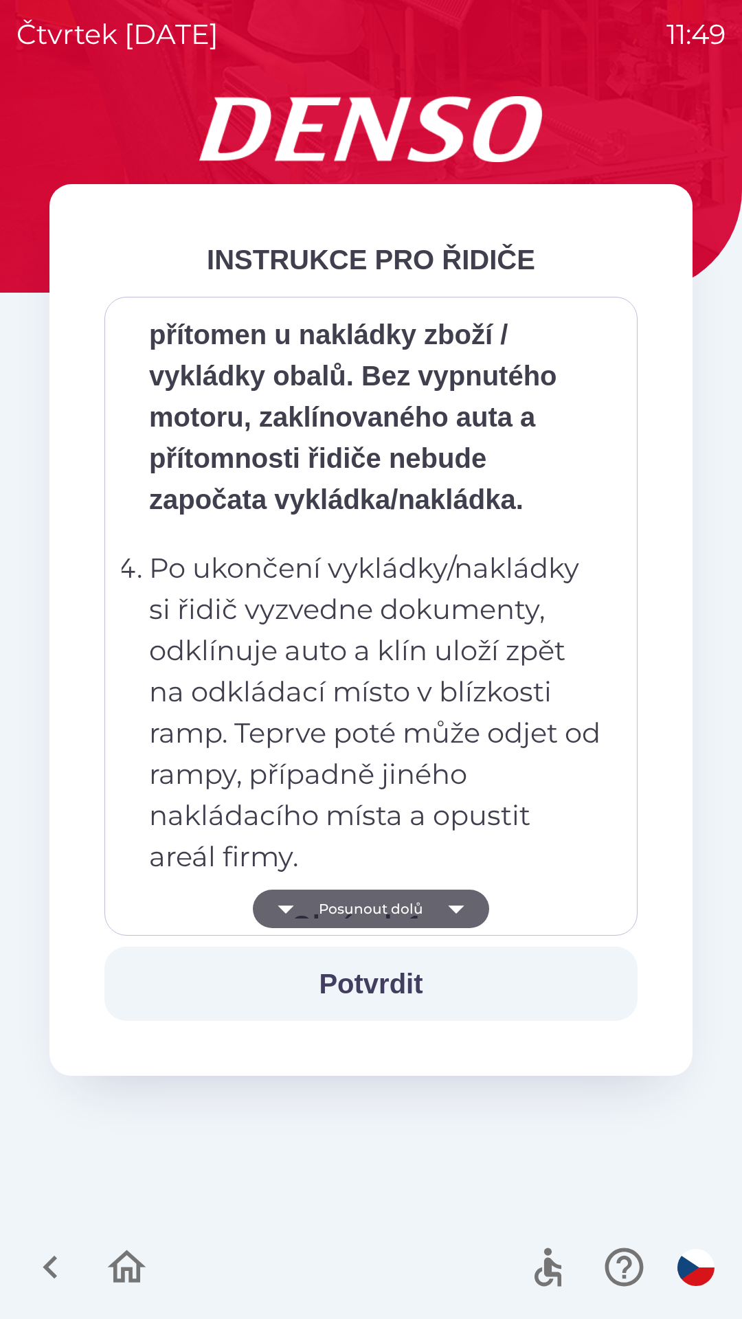
click at [460, 912] on icon "button" at bounding box center [456, 909] width 38 height 38
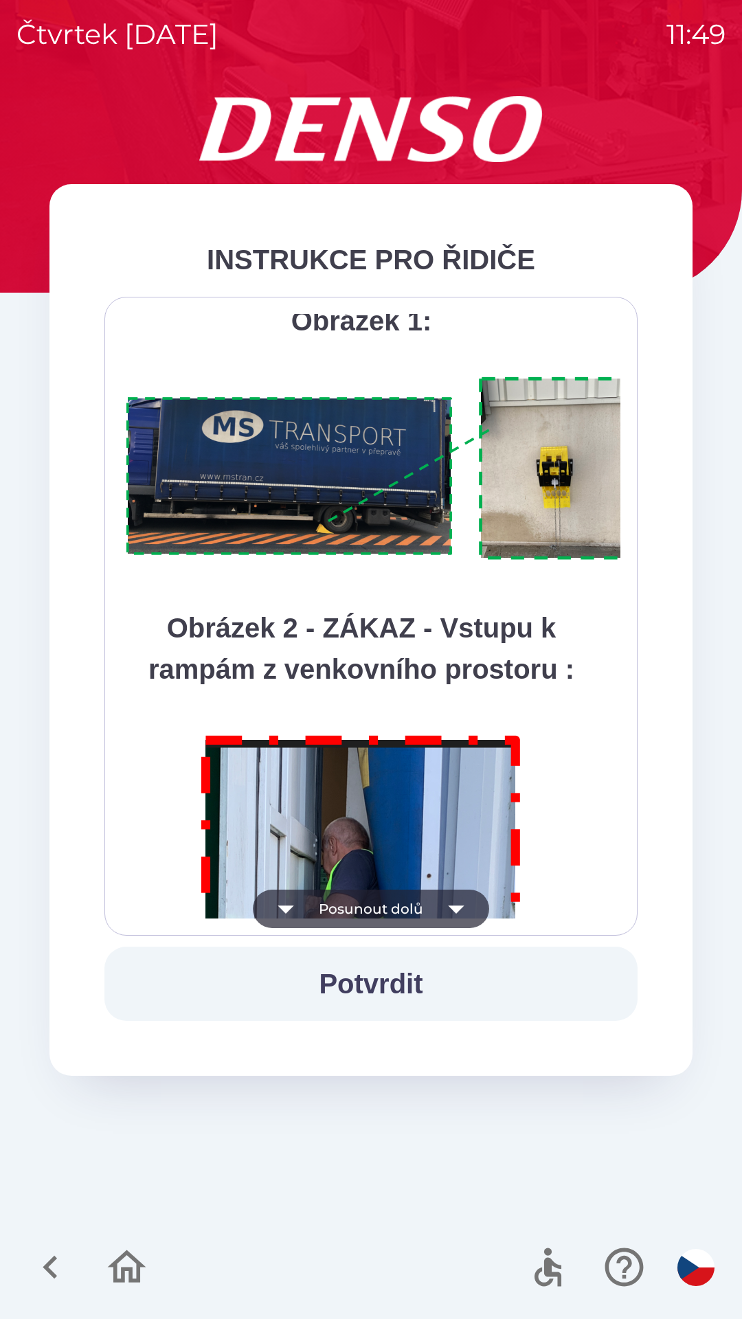
click at [456, 901] on icon "button" at bounding box center [456, 909] width 38 height 38
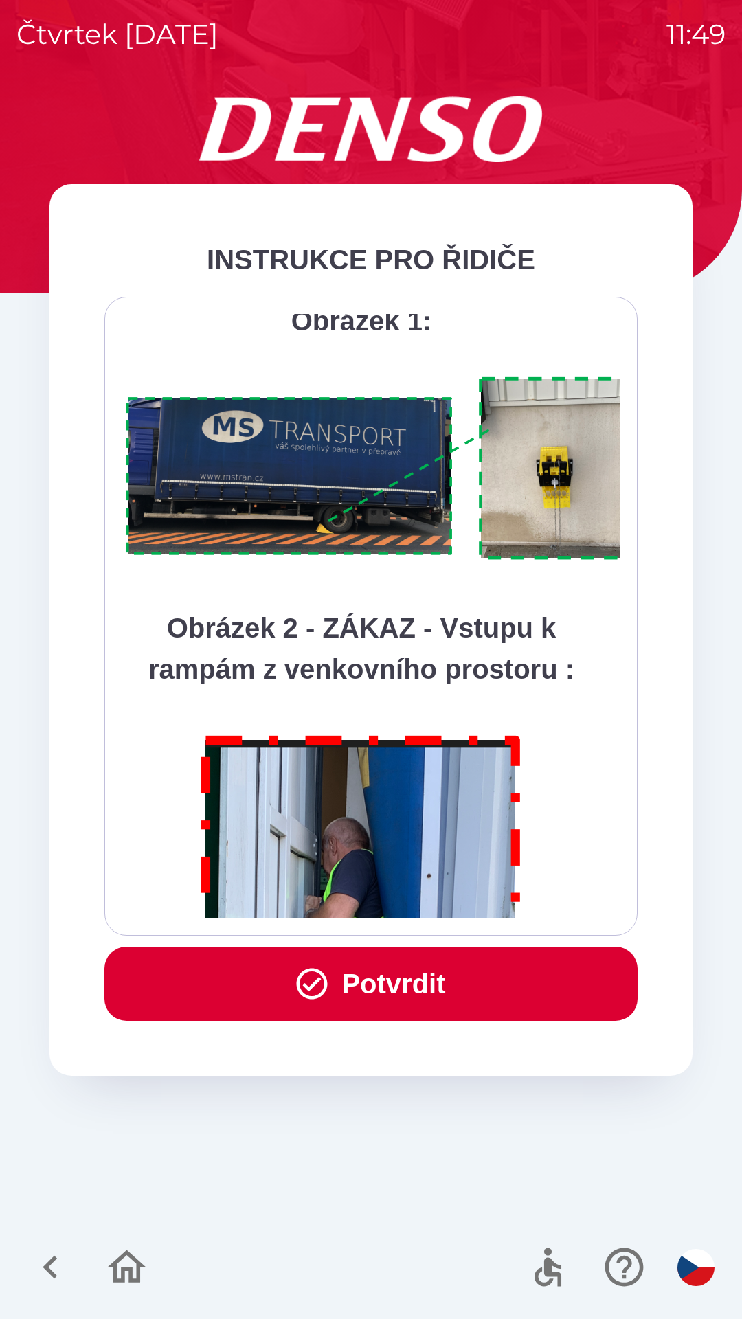
scroll to position [7721, 0]
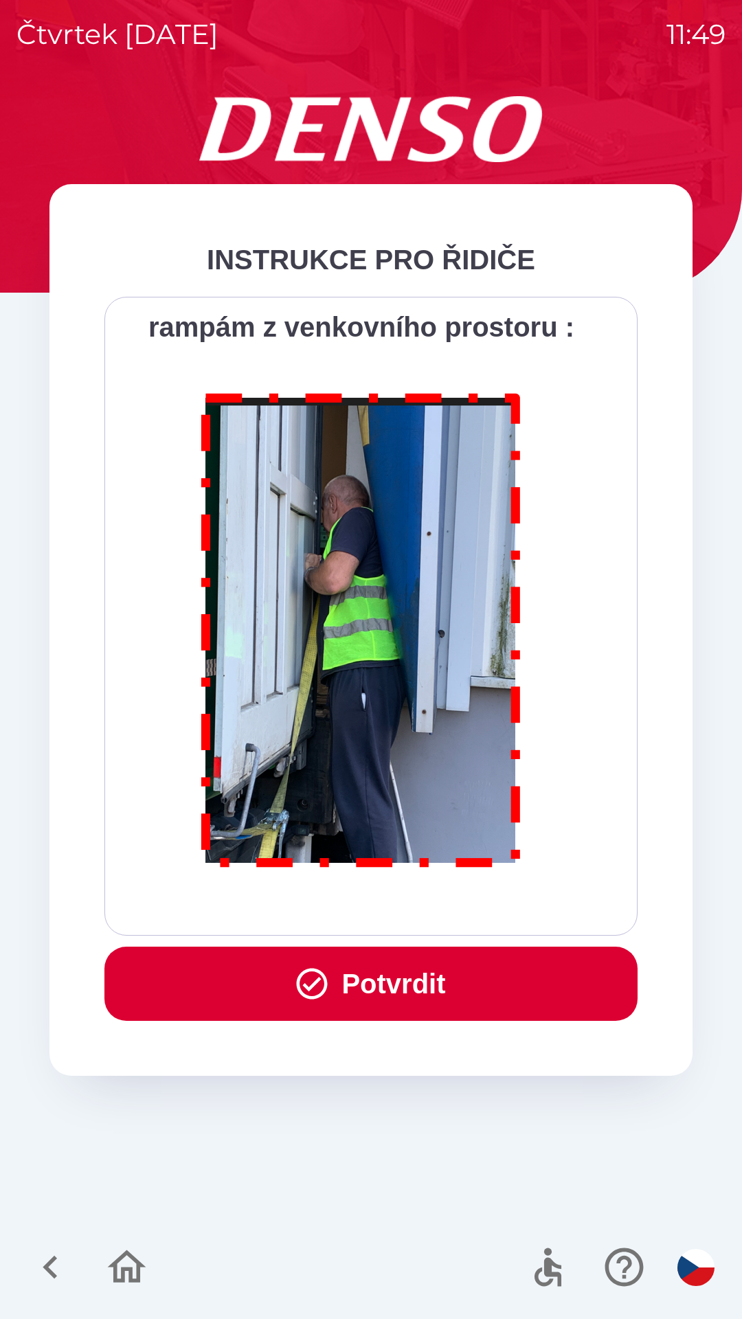
click at [410, 984] on button "Potvrdit" at bounding box center [370, 984] width 533 height 74
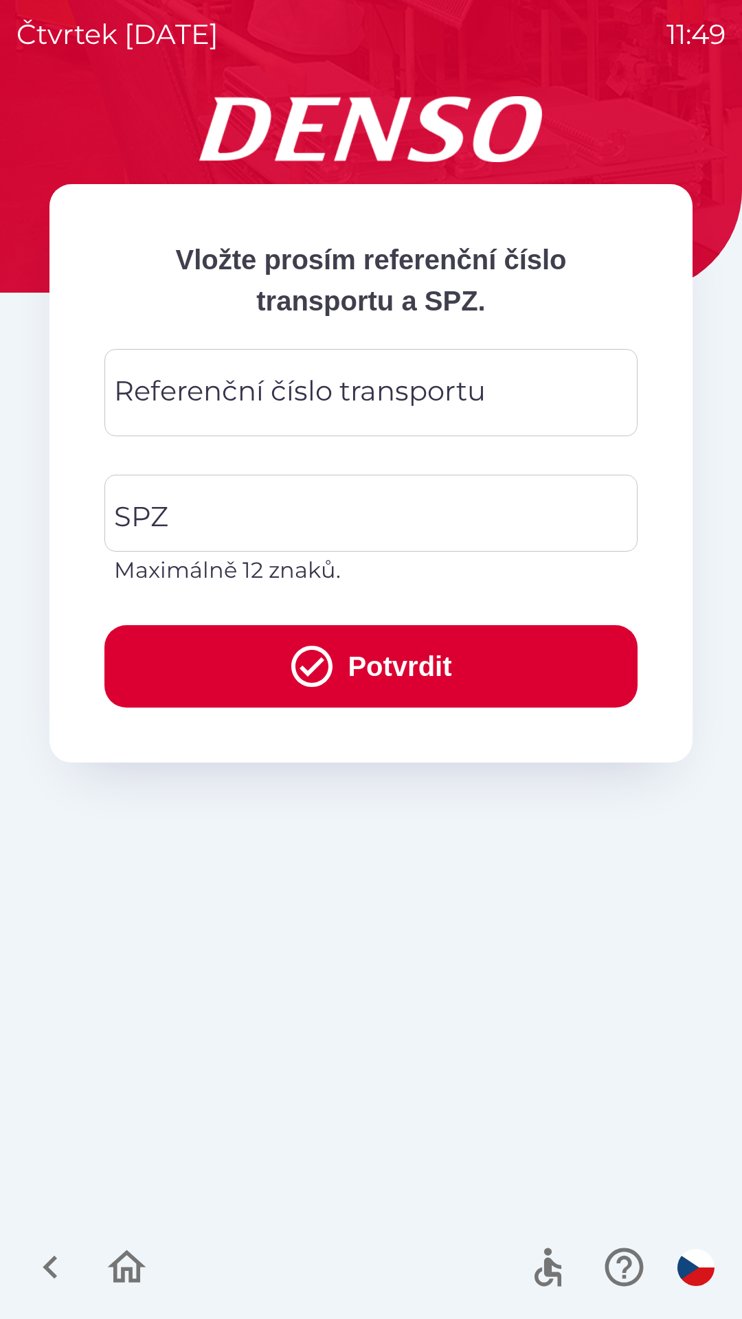
click at [321, 383] on div "Referenční číslo transportu Referenční číslo transportu" at bounding box center [370, 392] width 533 height 87
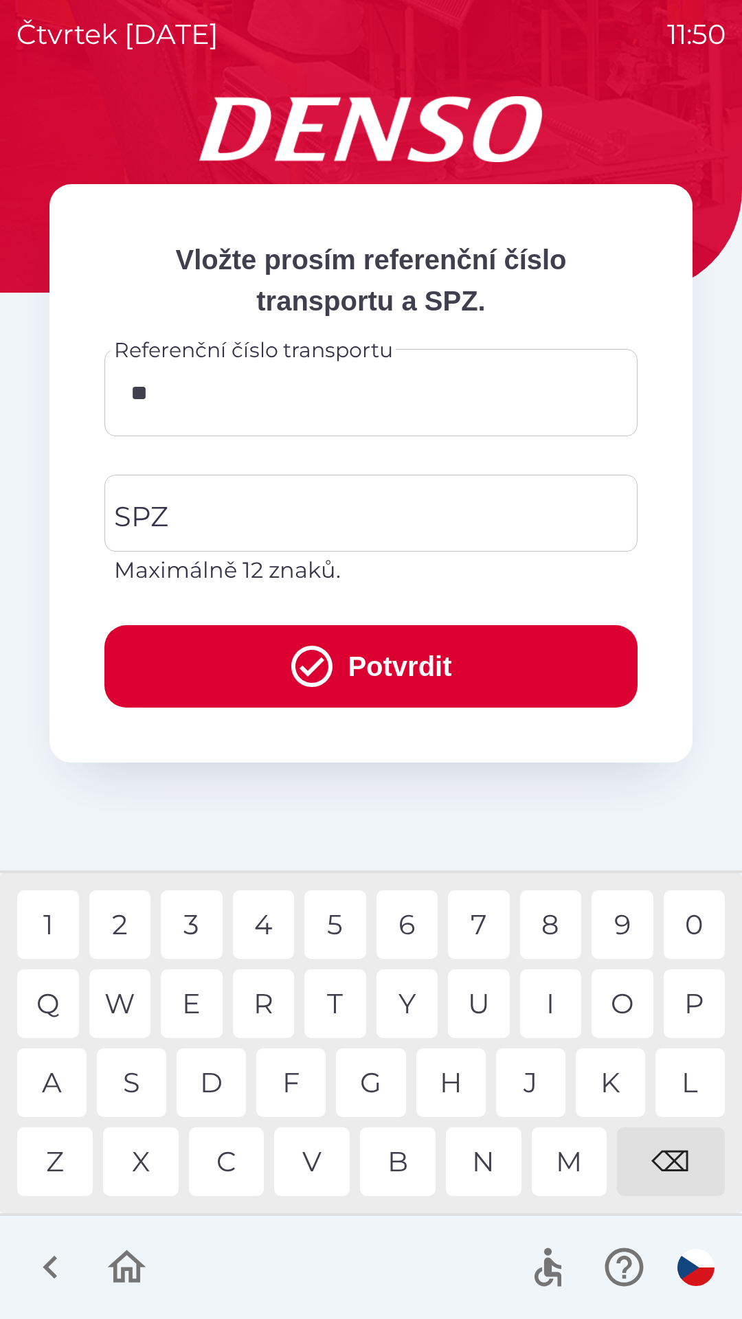
click at [124, 929] on div "2" at bounding box center [120, 924] width 62 height 69
click at [65, 913] on div "1" at bounding box center [48, 924] width 62 height 69
type input "********"
click at [264, 516] on input "SPZ" at bounding box center [361, 513] width 500 height 65
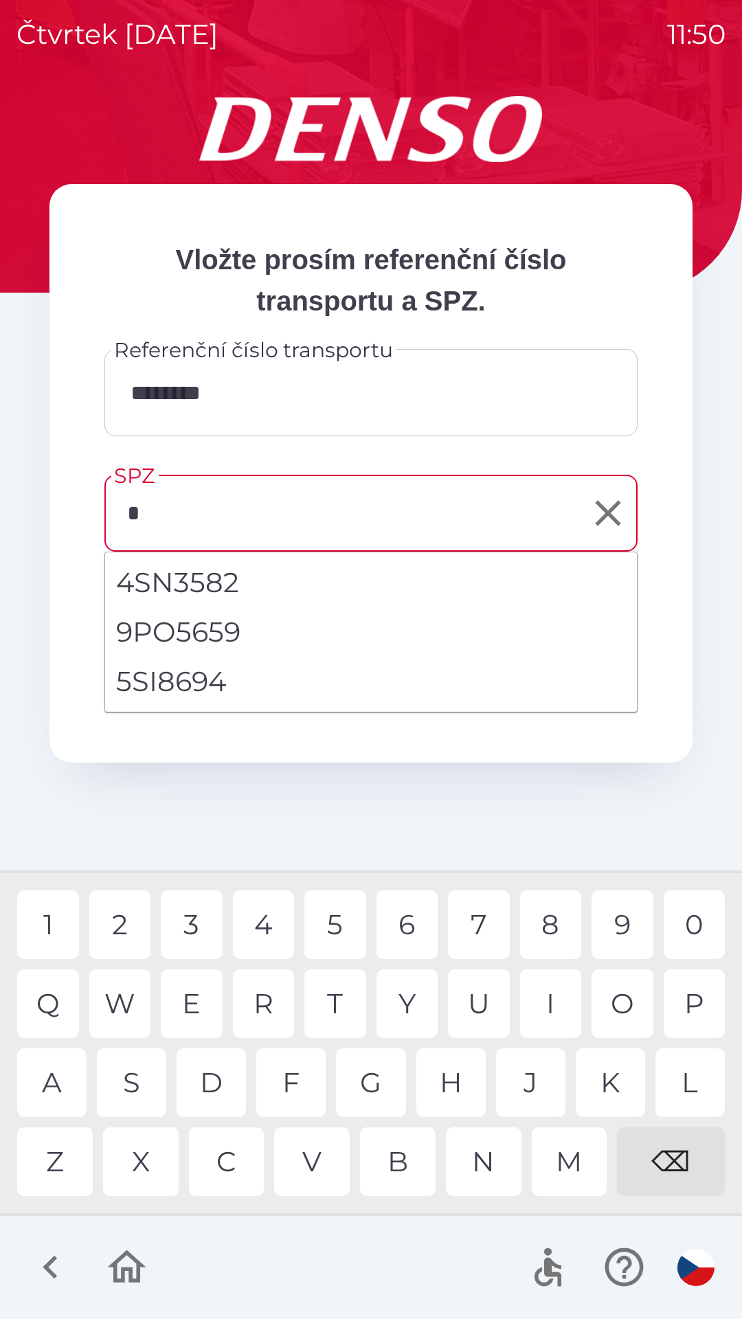
click at [197, 677] on li "5SI8694" at bounding box center [371, 681] width 532 height 49
type input "*******"
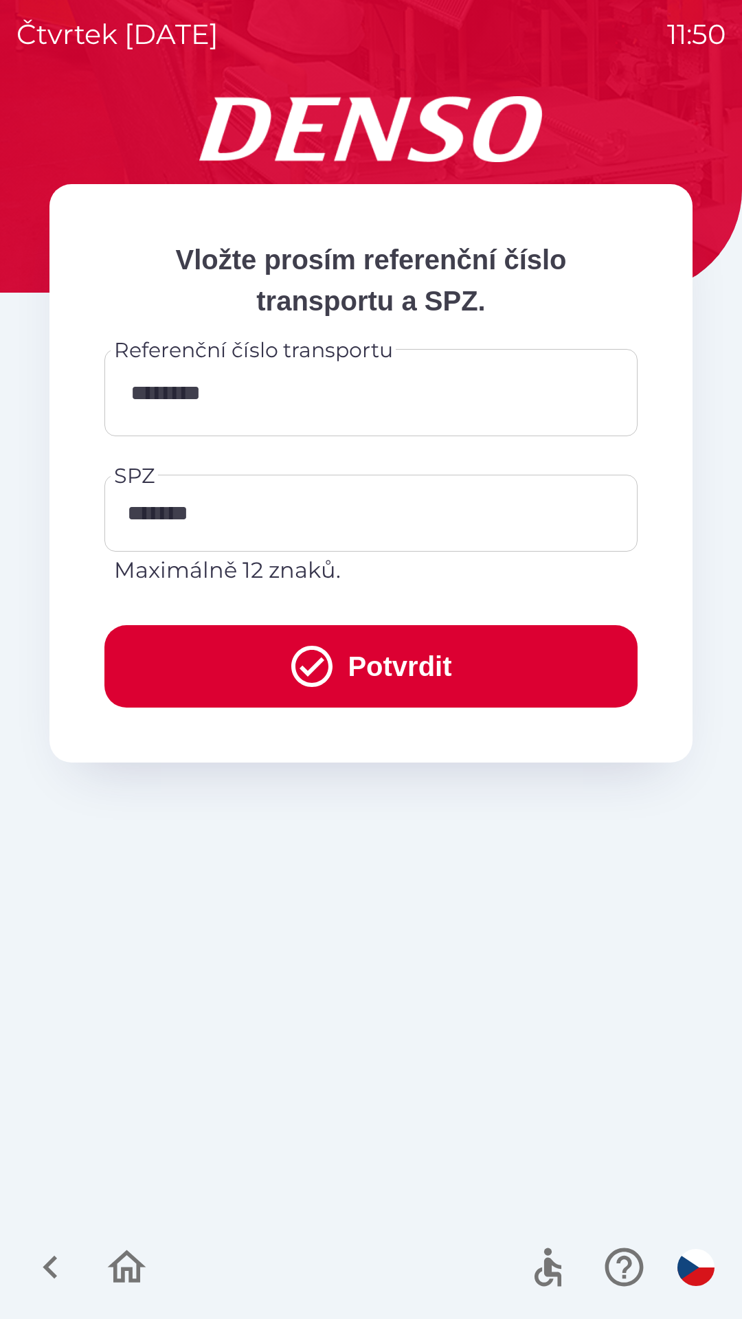
click at [396, 671] on button "Potvrdit" at bounding box center [370, 666] width 533 height 82
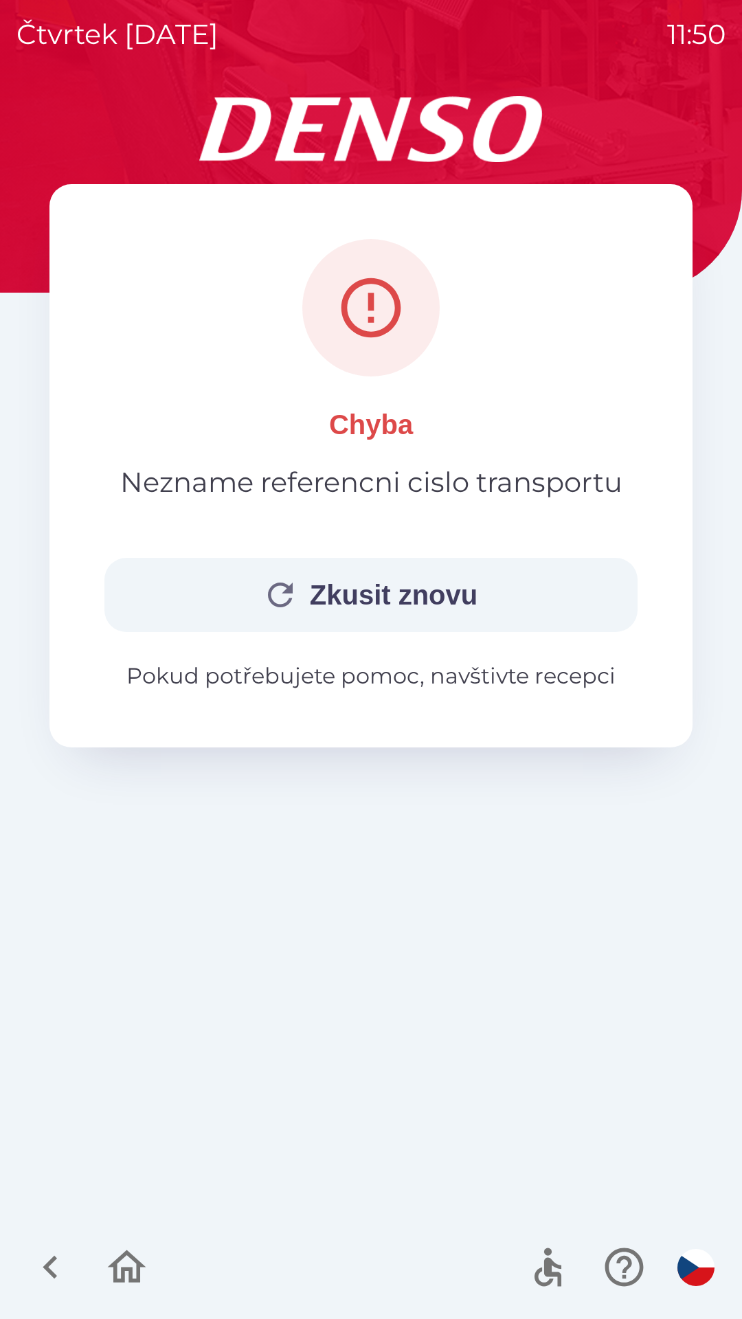
click at [359, 592] on button "Zkusit znovu" at bounding box center [370, 595] width 533 height 74
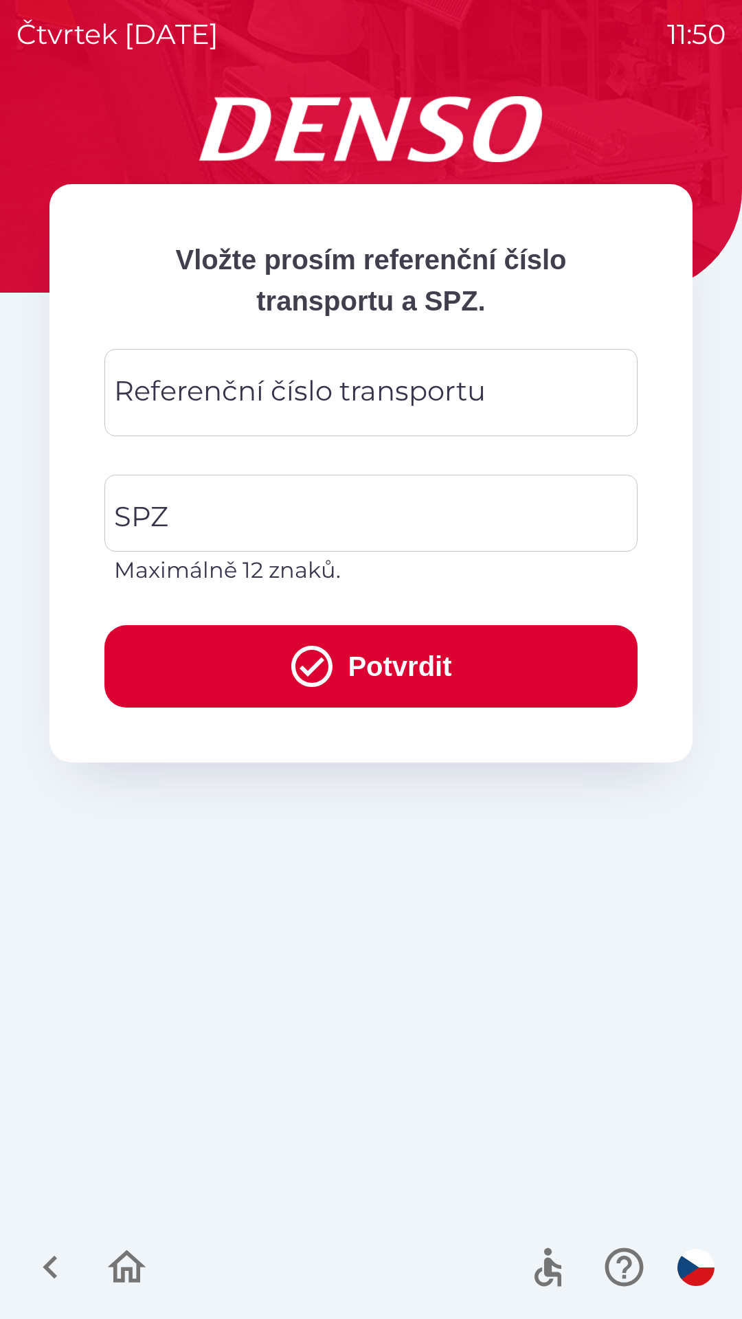
click at [264, 389] on div "Referenční číslo transportu Referenční číslo transportu" at bounding box center [370, 392] width 533 height 87
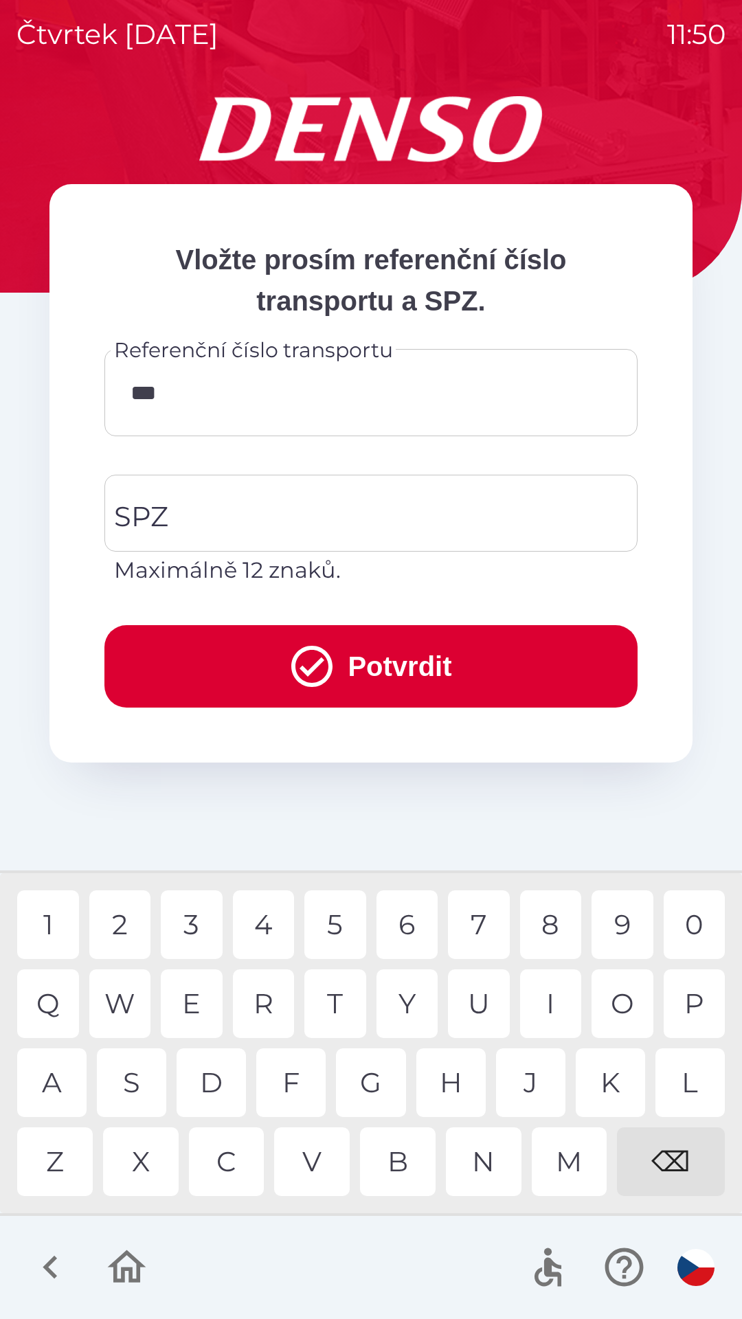
click at [352, 920] on div "5" at bounding box center [335, 924] width 62 height 69
click at [348, 918] on div "5" at bounding box center [335, 924] width 62 height 69
click at [201, 919] on div "3" at bounding box center [192, 924] width 62 height 69
click at [276, 922] on div "4" at bounding box center [264, 924] width 62 height 69
type input "********"
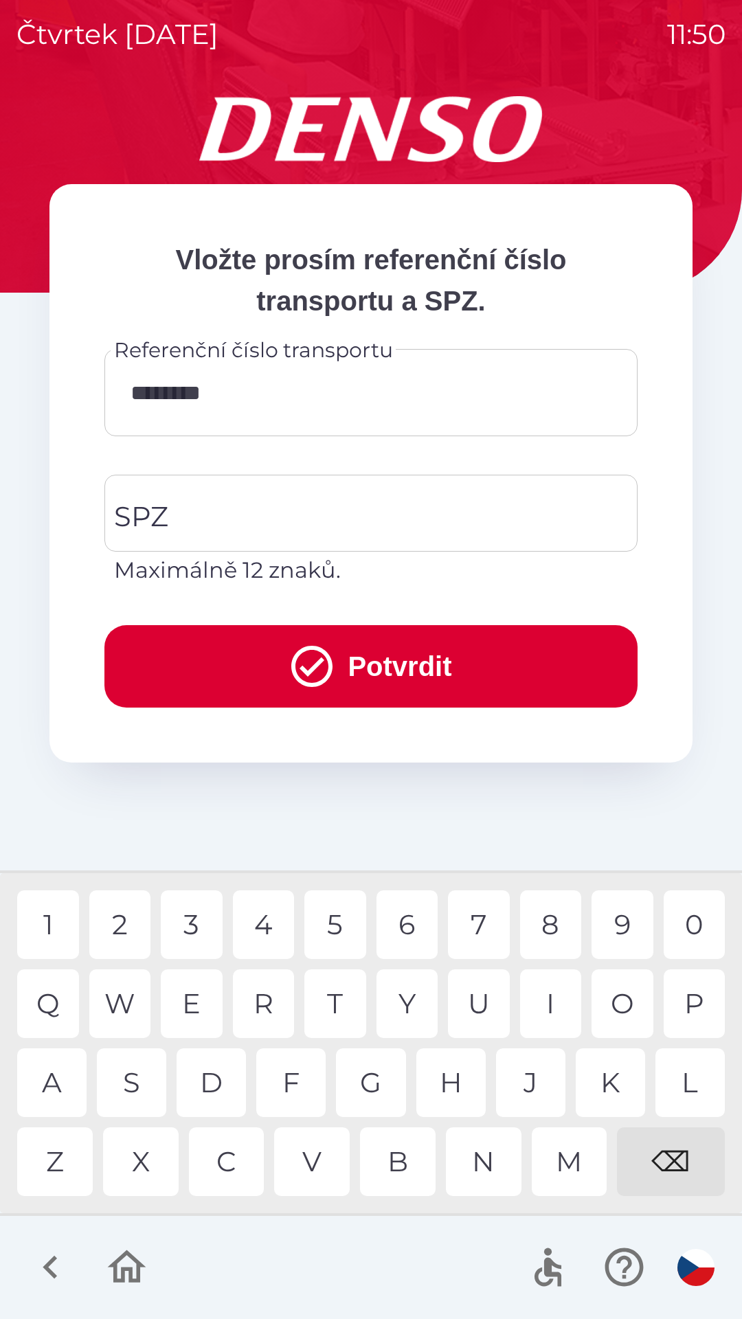
click at [278, 916] on div "4" at bounding box center [264, 924] width 62 height 69
click at [235, 516] on input "SPZ" at bounding box center [361, 513] width 500 height 65
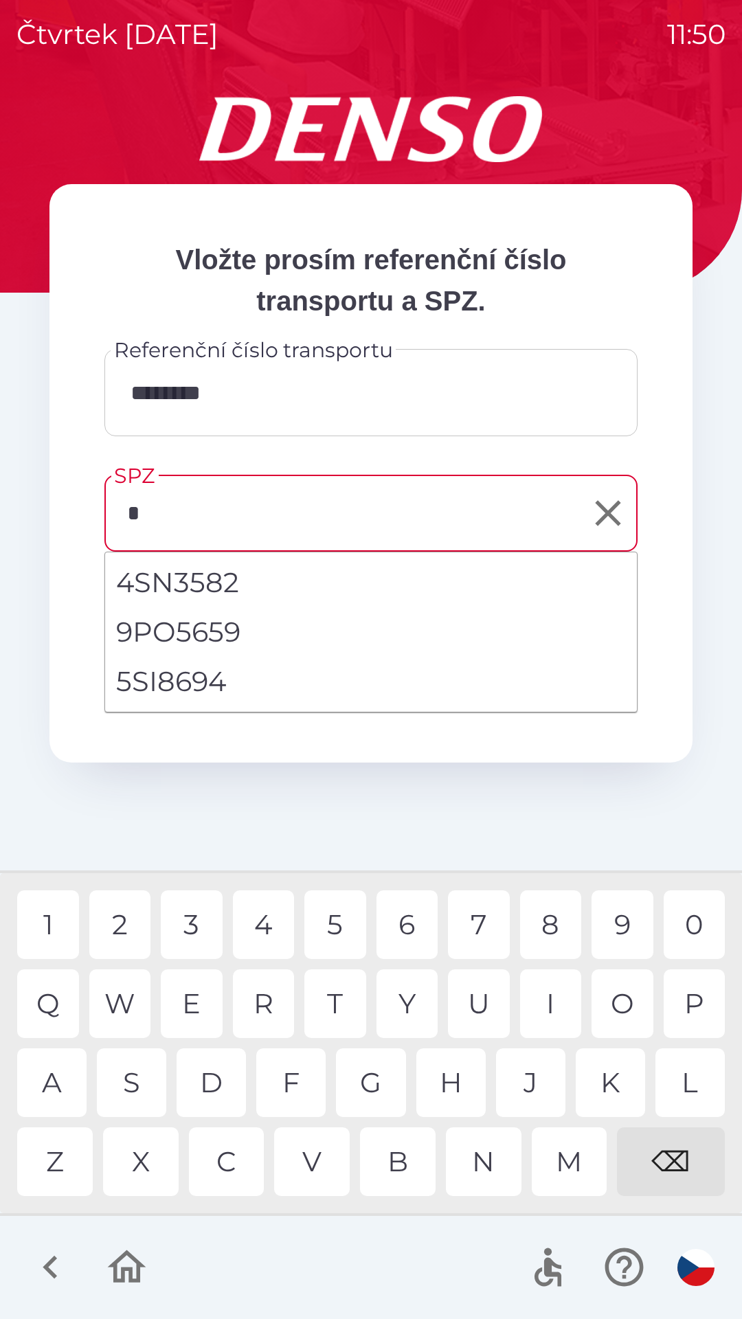
click at [344, 914] on div "5" at bounding box center [335, 924] width 62 height 69
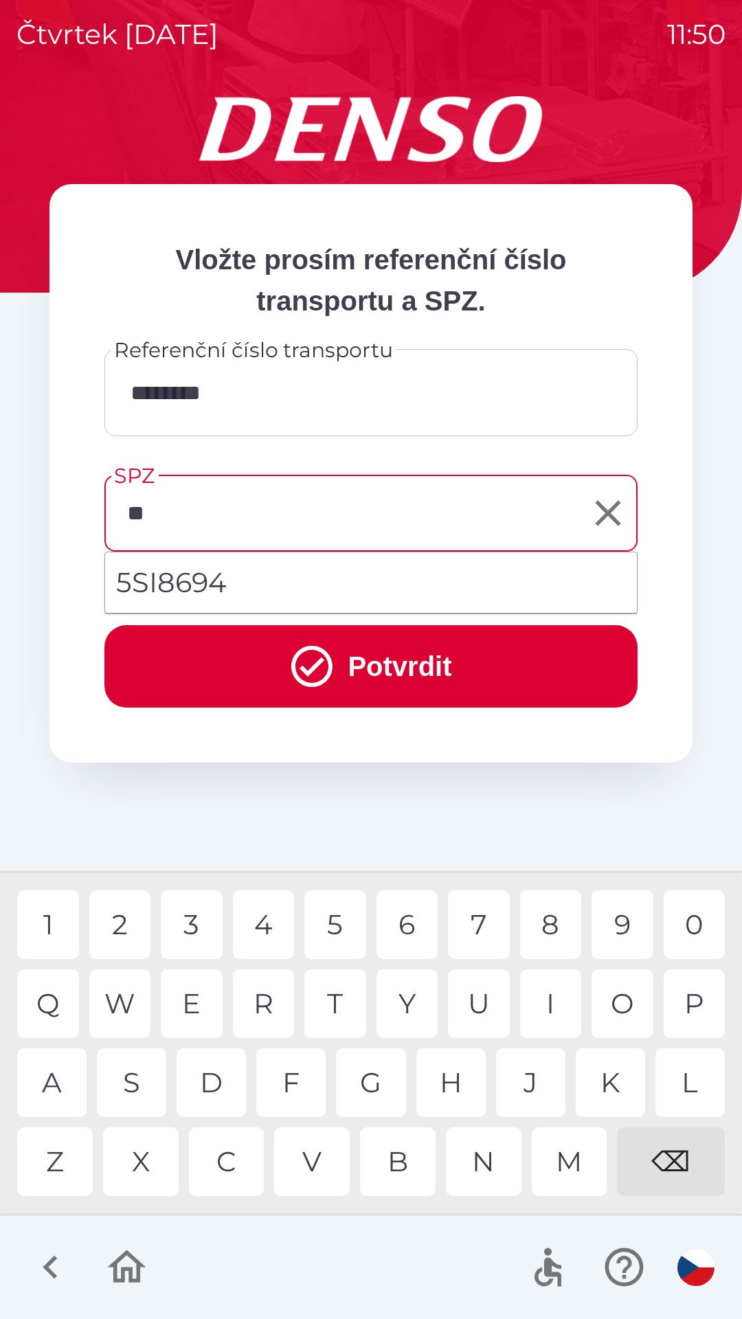
click at [204, 578] on li "5SI8694" at bounding box center [371, 582] width 532 height 49
type input "*******"
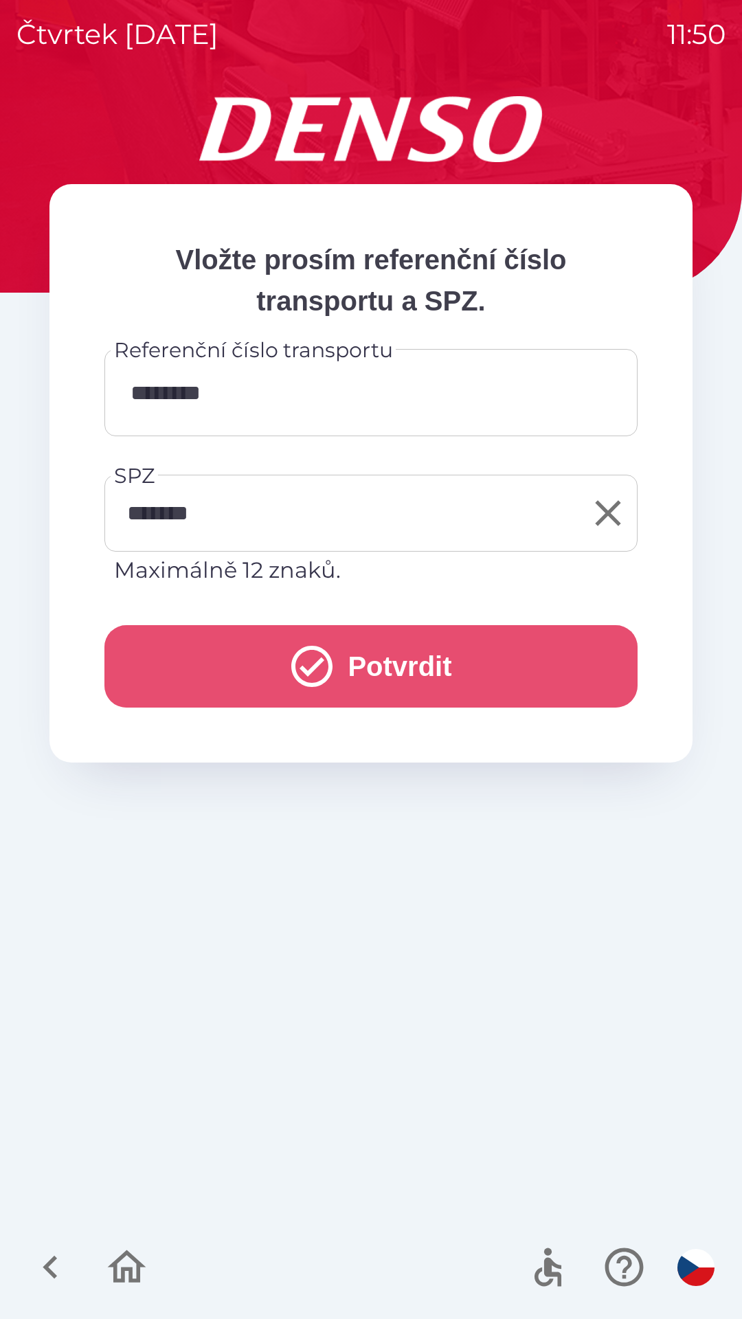
click at [398, 660] on button "Potvrdit" at bounding box center [370, 666] width 533 height 82
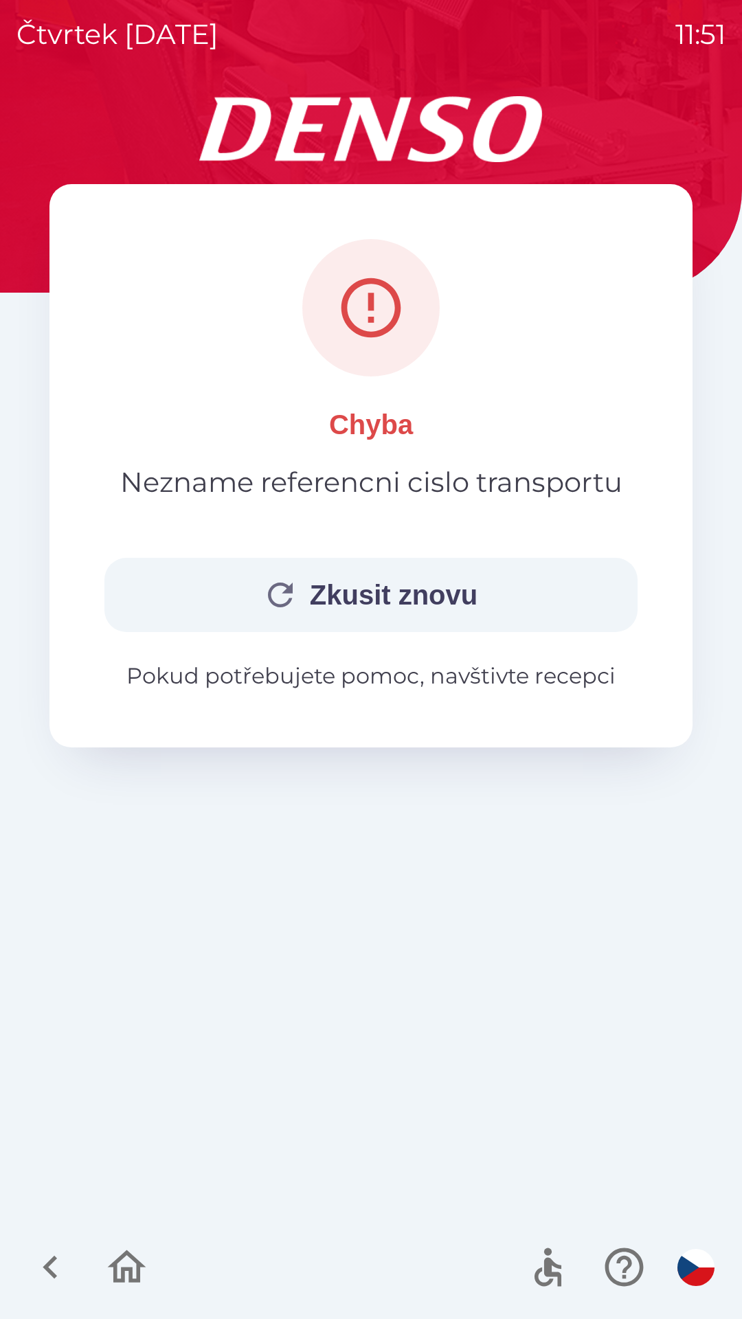
click at [342, 592] on button "Zkusit znovu" at bounding box center [370, 595] width 533 height 74
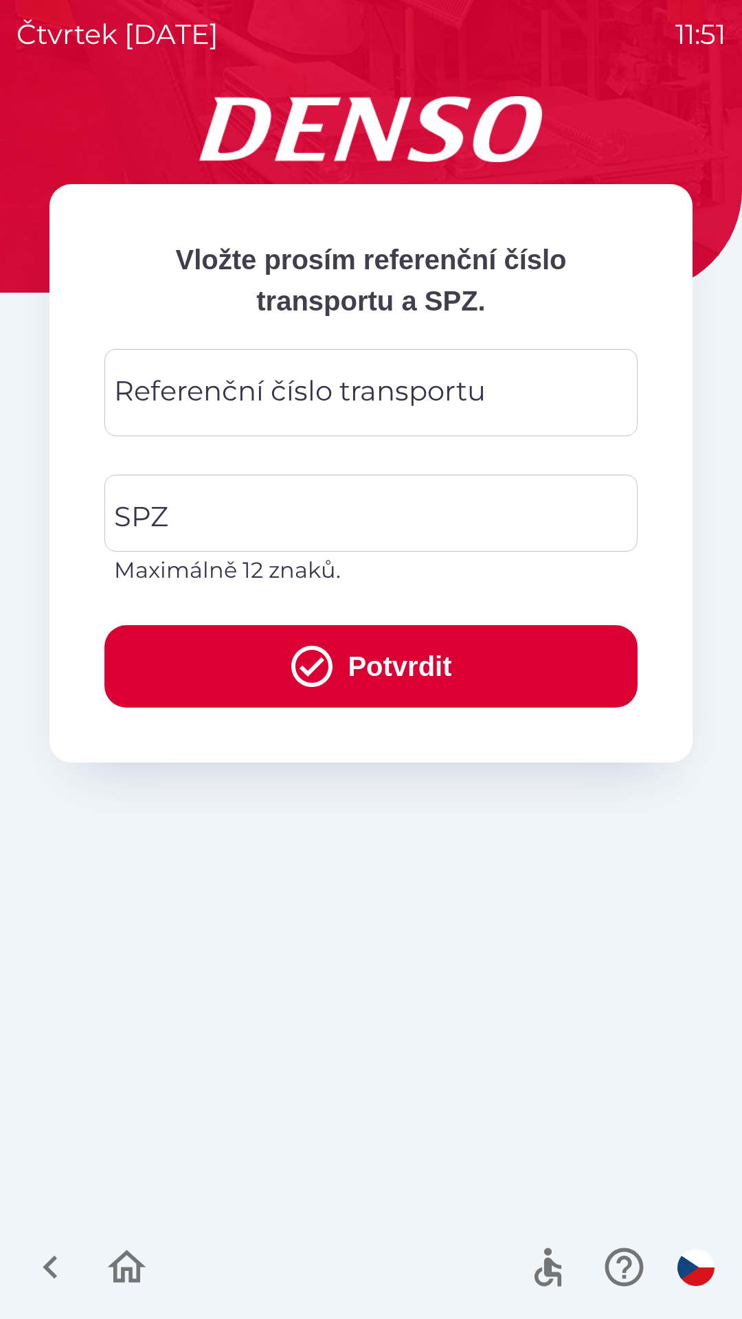
click at [278, 396] on div "Referenční číslo transportu Referenční číslo transportu" at bounding box center [370, 392] width 533 height 87
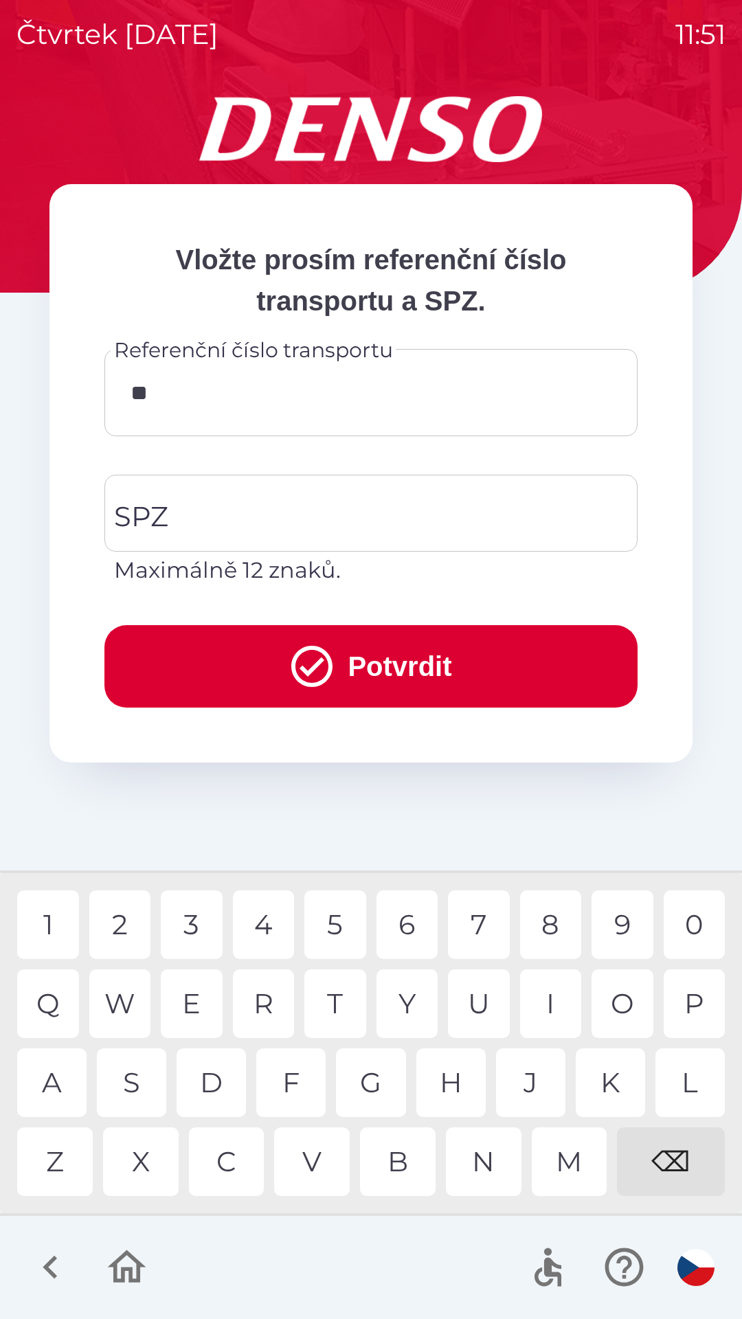
click at [126, 925] on div "2" at bounding box center [120, 924] width 62 height 69
click at [347, 924] on div "5" at bounding box center [335, 924] width 62 height 69
type input "*"
click at [205, 928] on div "3" at bounding box center [192, 924] width 62 height 69
click at [697, 923] on div "0" at bounding box center [695, 924] width 62 height 69
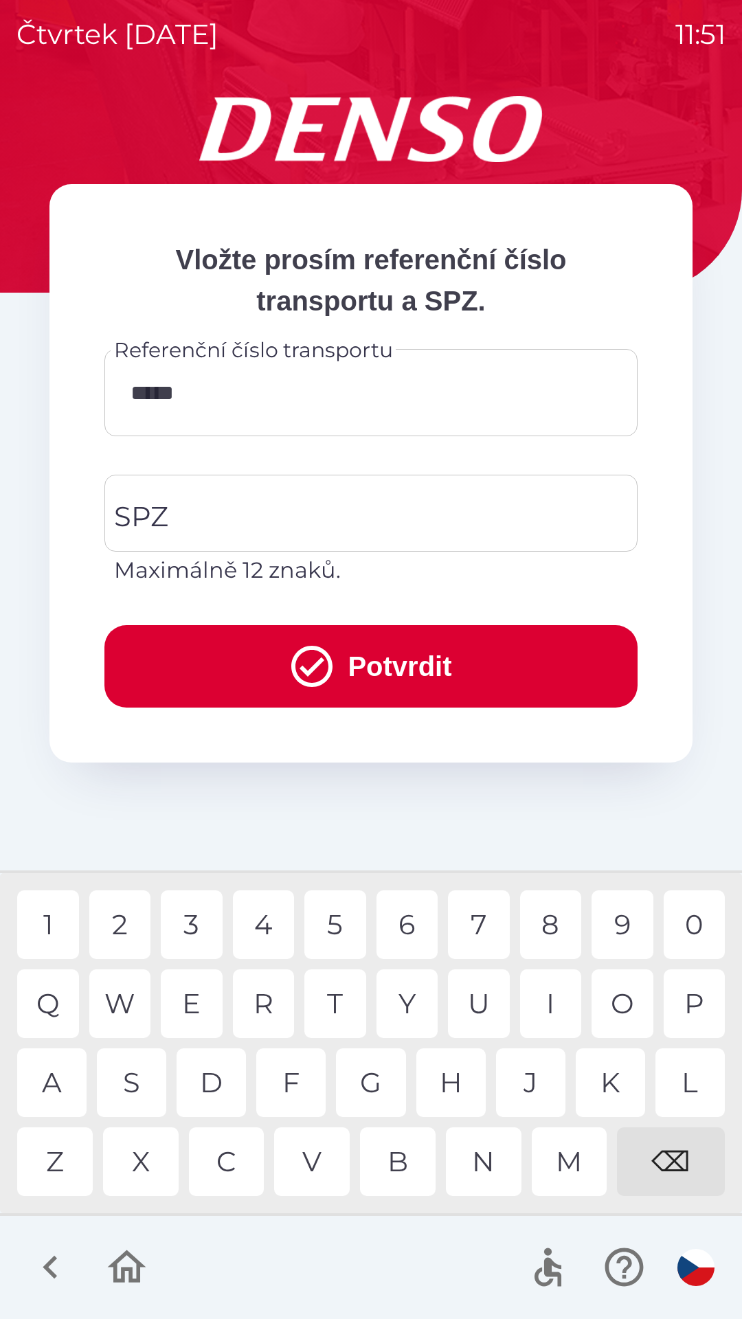
click at [271, 923] on div "4" at bounding box center [264, 924] width 62 height 69
type input "******"
click at [486, 927] on div "7" at bounding box center [479, 924] width 62 height 69
click at [263, 518] on input "SPZ" at bounding box center [361, 513] width 500 height 65
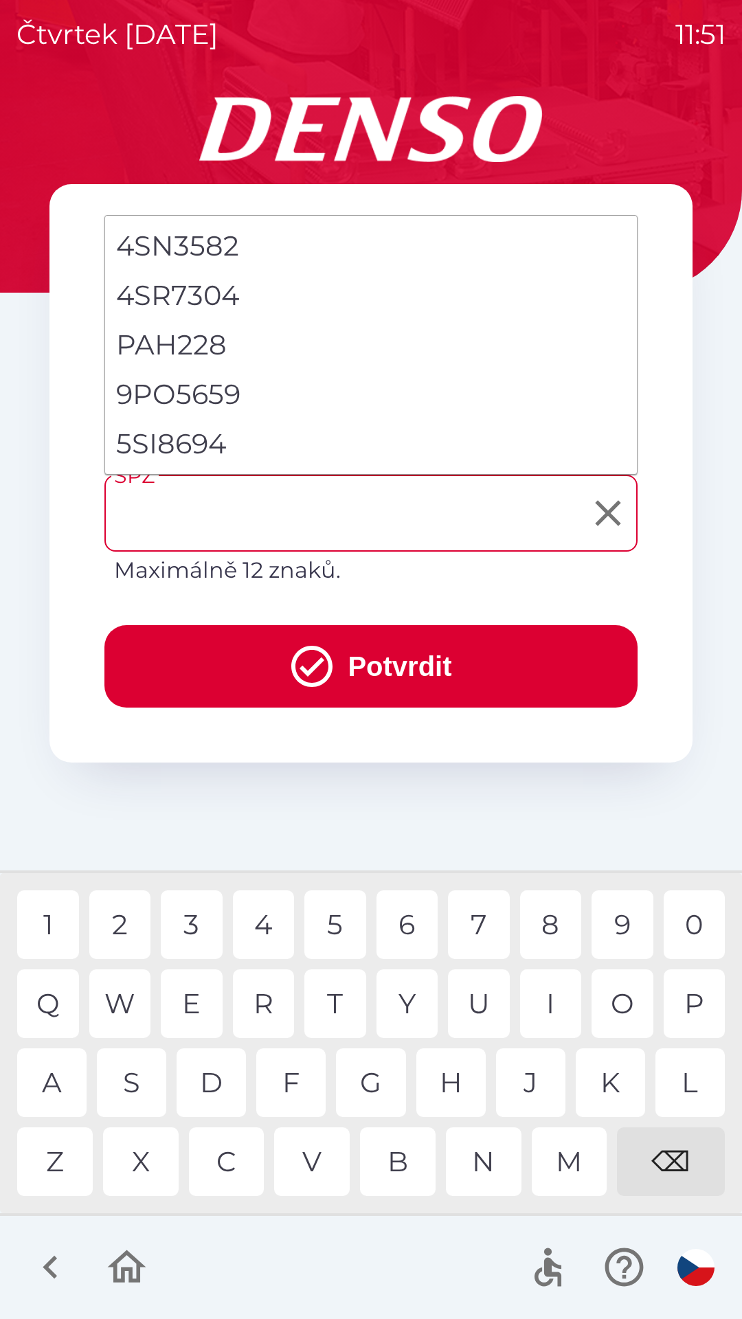
click at [199, 445] on li "5SI8694" at bounding box center [371, 443] width 532 height 49
type input "*******"
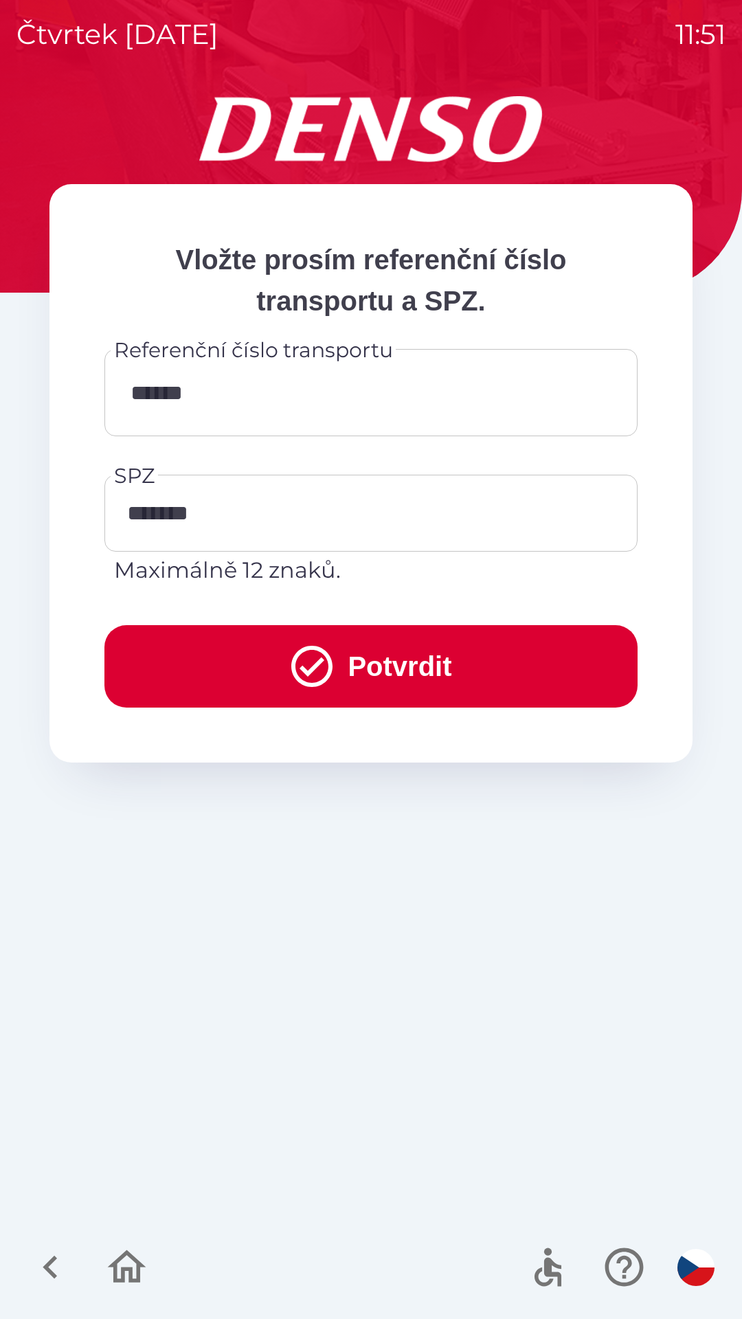
click at [418, 659] on button "Potvrdit" at bounding box center [370, 666] width 533 height 82
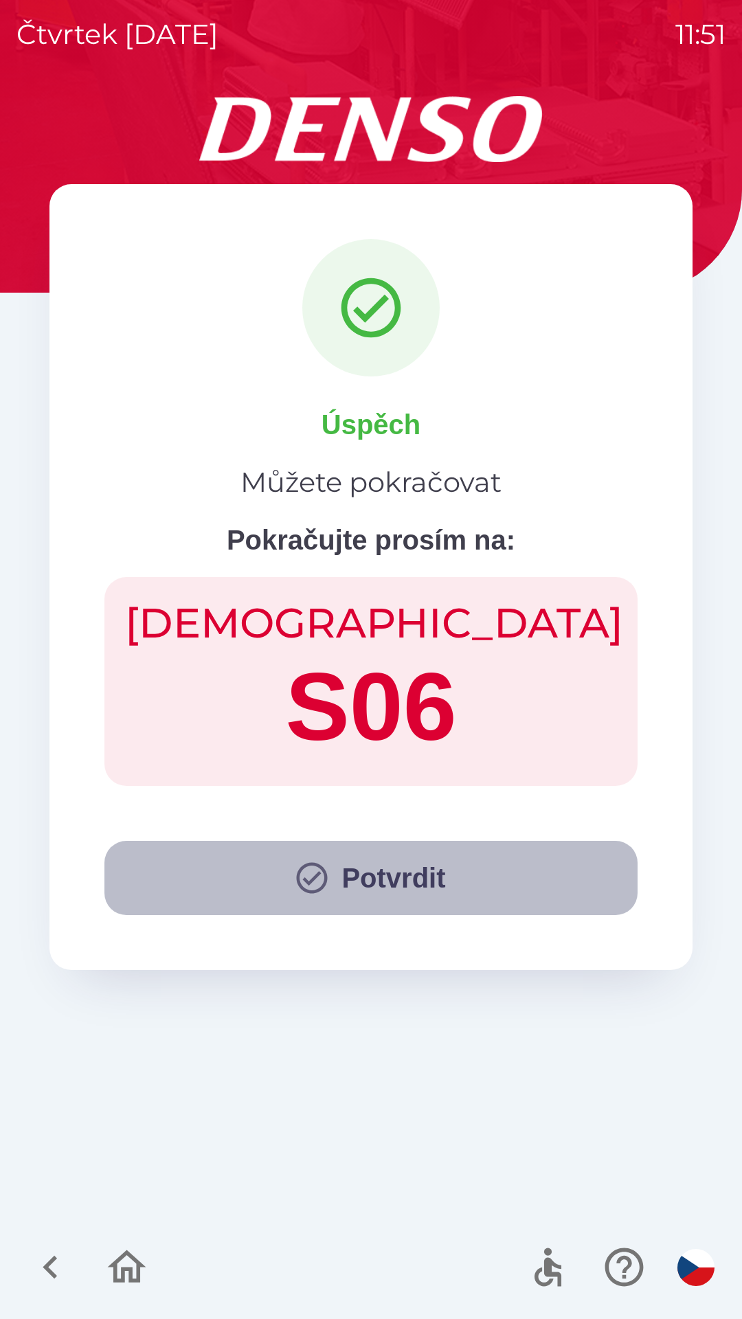
click at [390, 886] on button "Potvrdit" at bounding box center [370, 878] width 533 height 74
